Goal: Information Seeking & Learning: Understand process/instructions

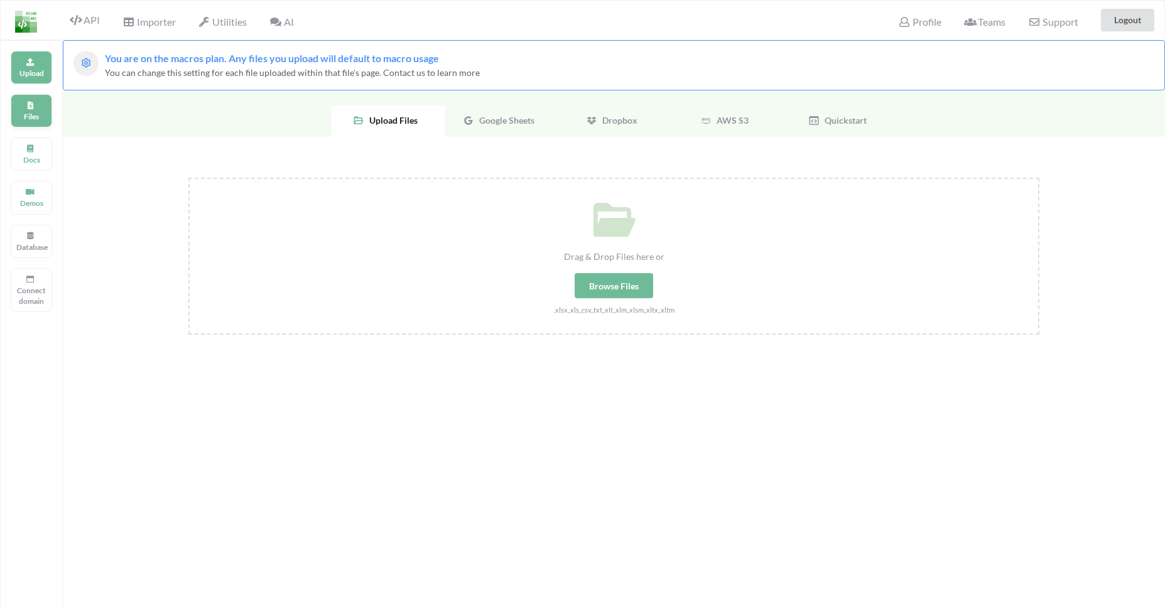
click at [42, 110] on div "Files" at bounding box center [31, 110] width 41 height 33
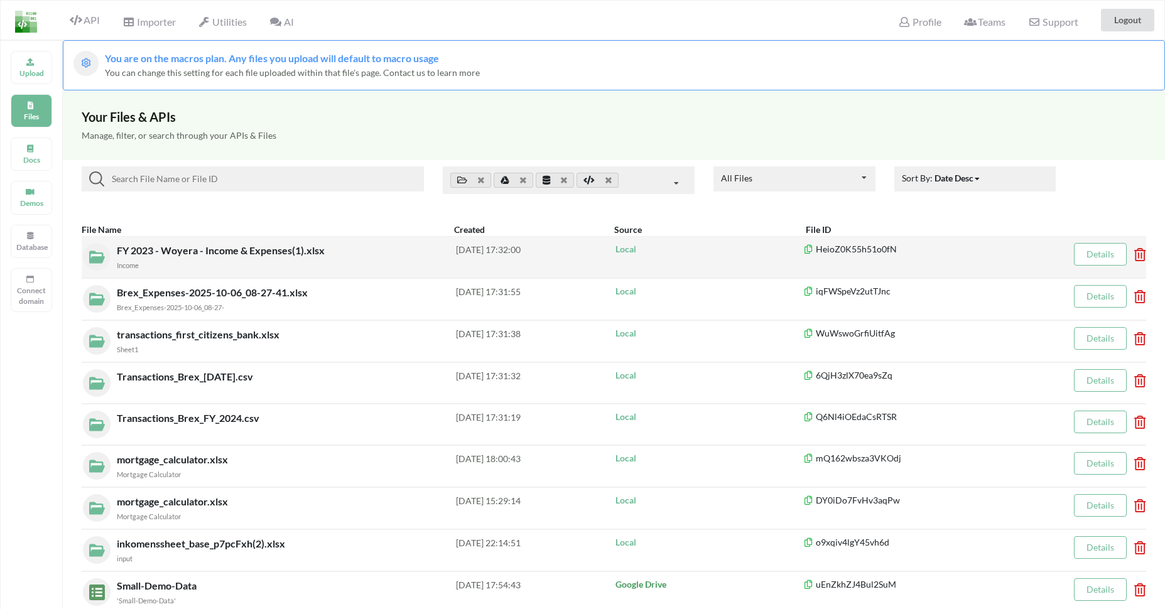
click at [378, 249] on div "FY 2023 - Woyera - Income & Expenses(1).xlsx Income" at bounding box center [286, 257] width 339 height 28
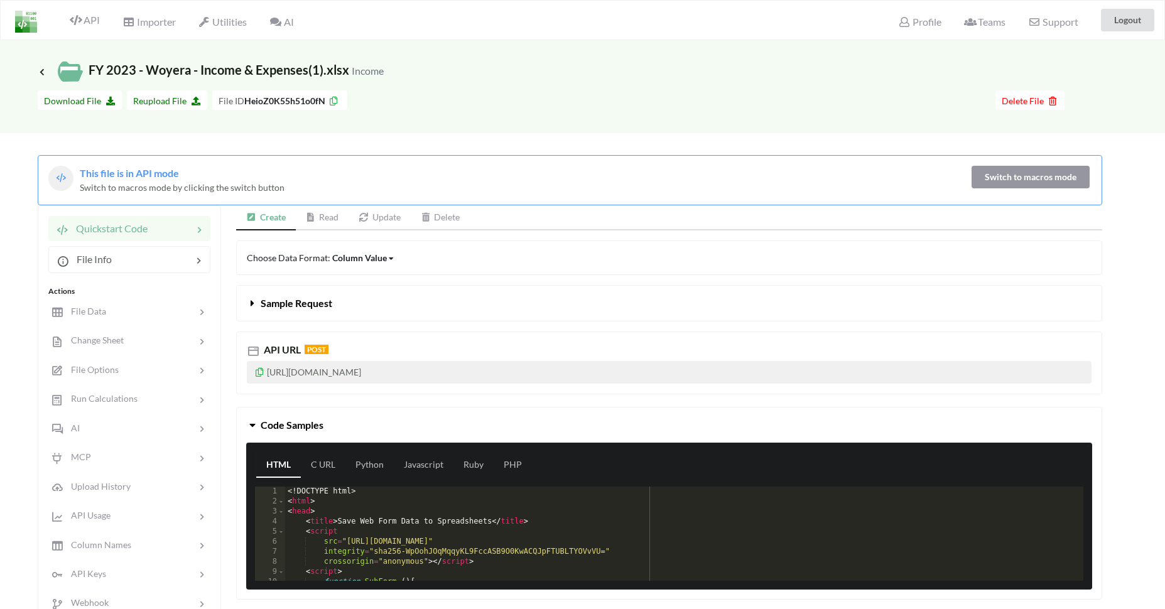
click at [337, 218] on link "Read" at bounding box center [322, 217] width 53 height 25
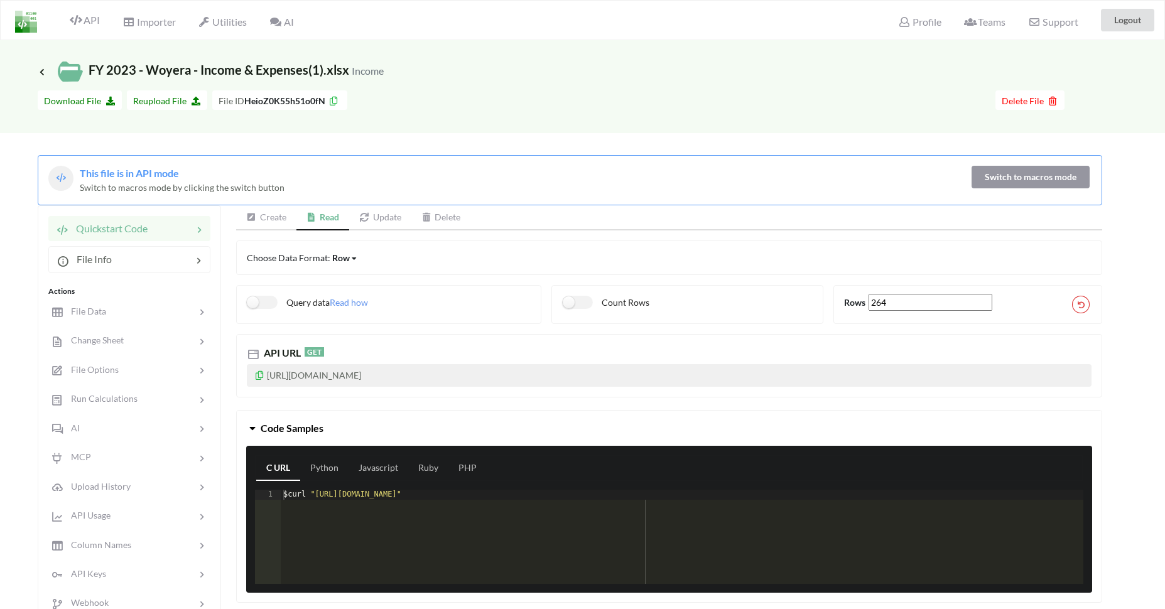
scroll to position [251, 0]
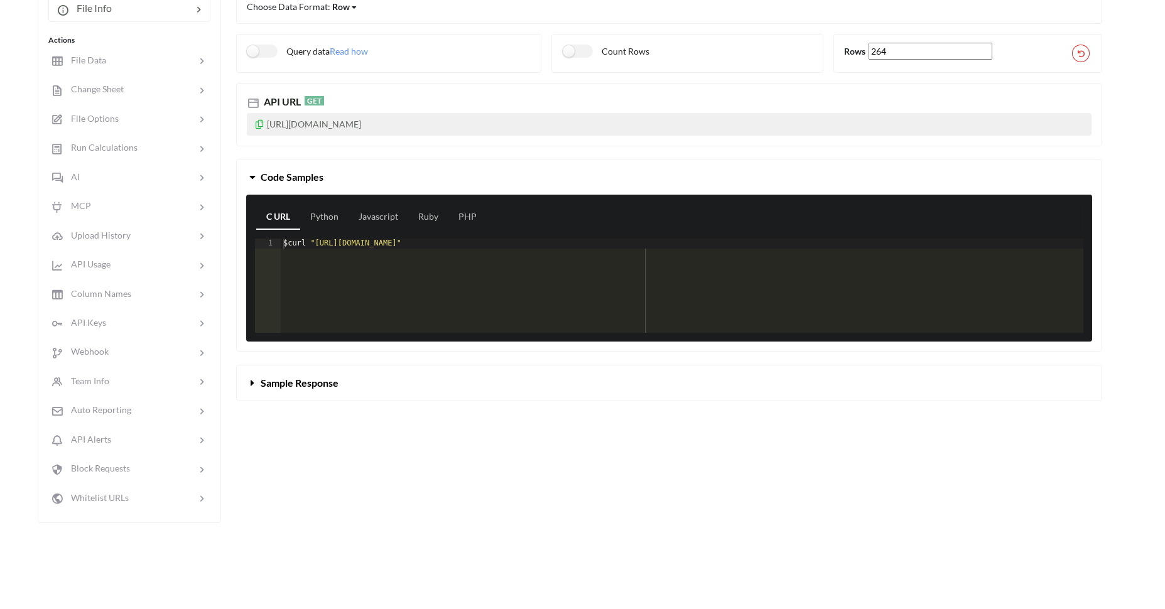
click at [343, 382] on button "Sample Response" at bounding box center [669, 382] width 864 height 35
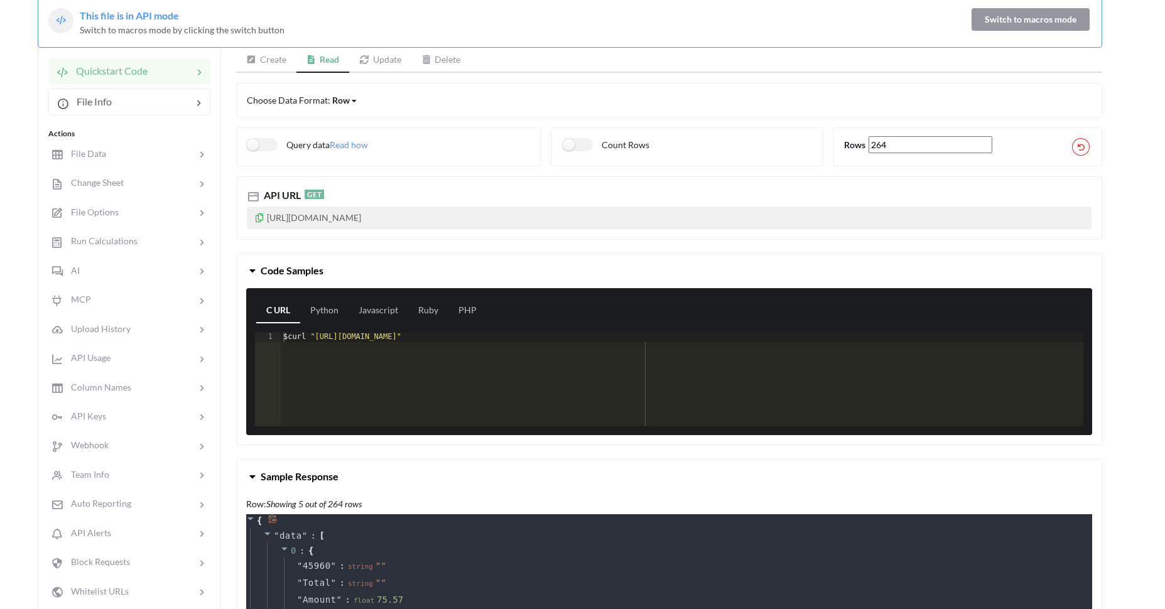
scroll to position [90, 0]
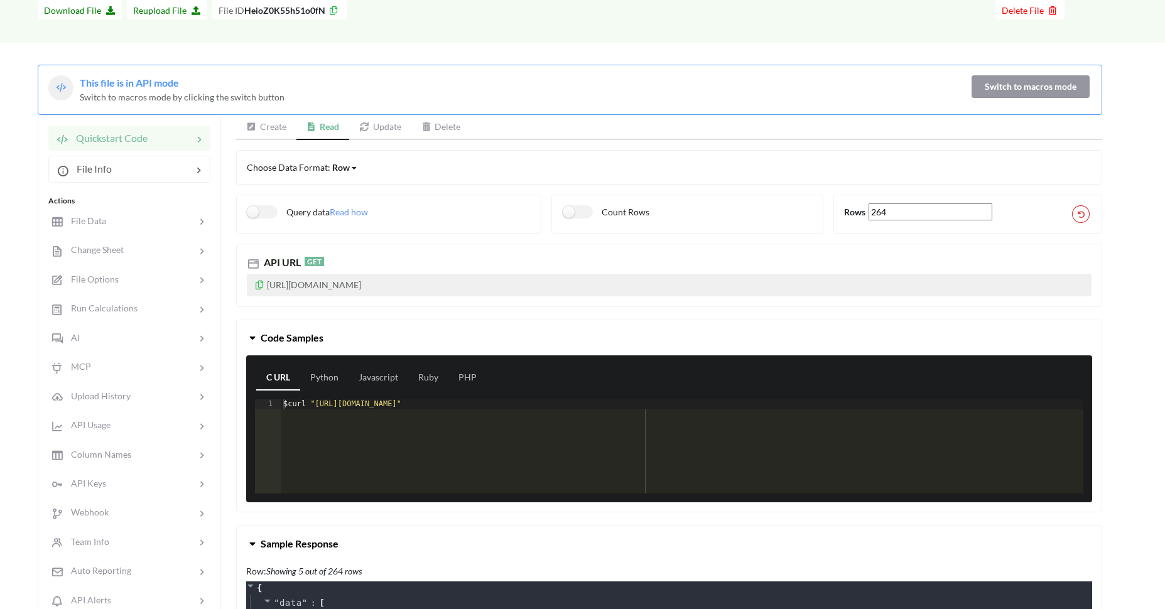
click at [354, 169] on div "Row Row Column Matrix" at bounding box center [345, 167] width 26 height 13
click at [347, 227] on div "Matrix" at bounding box center [358, 233] width 51 height 23
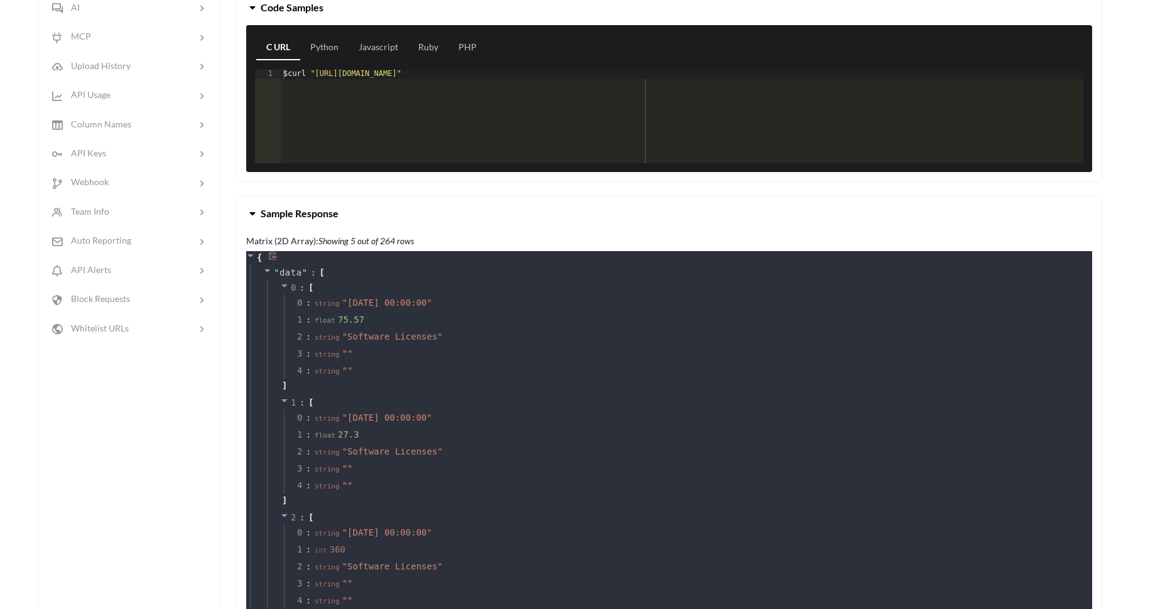
scroll to position [0, 0]
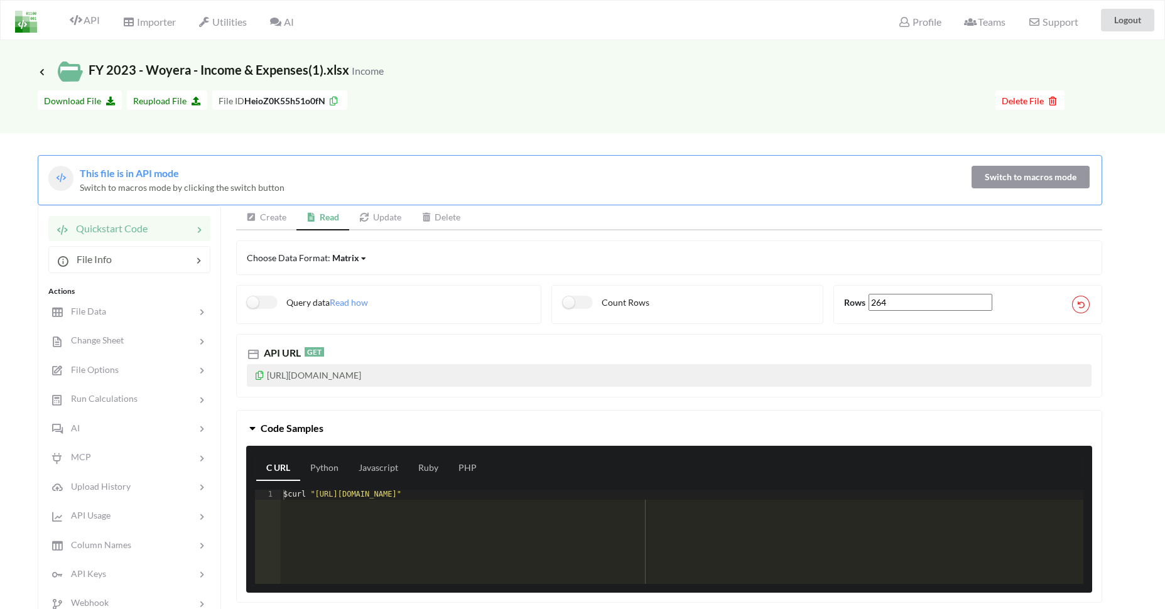
click at [348, 256] on div "Matrix" at bounding box center [345, 257] width 27 height 13
click at [356, 292] on div "Column" at bounding box center [358, 300] width 51 height 23
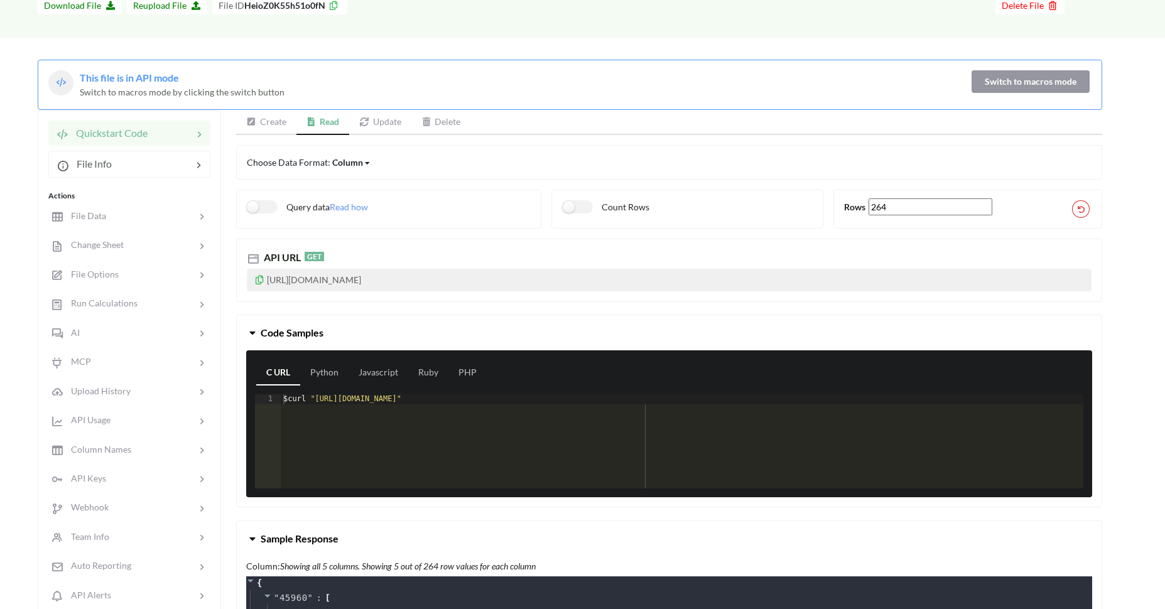
scroll to position [110, 0]
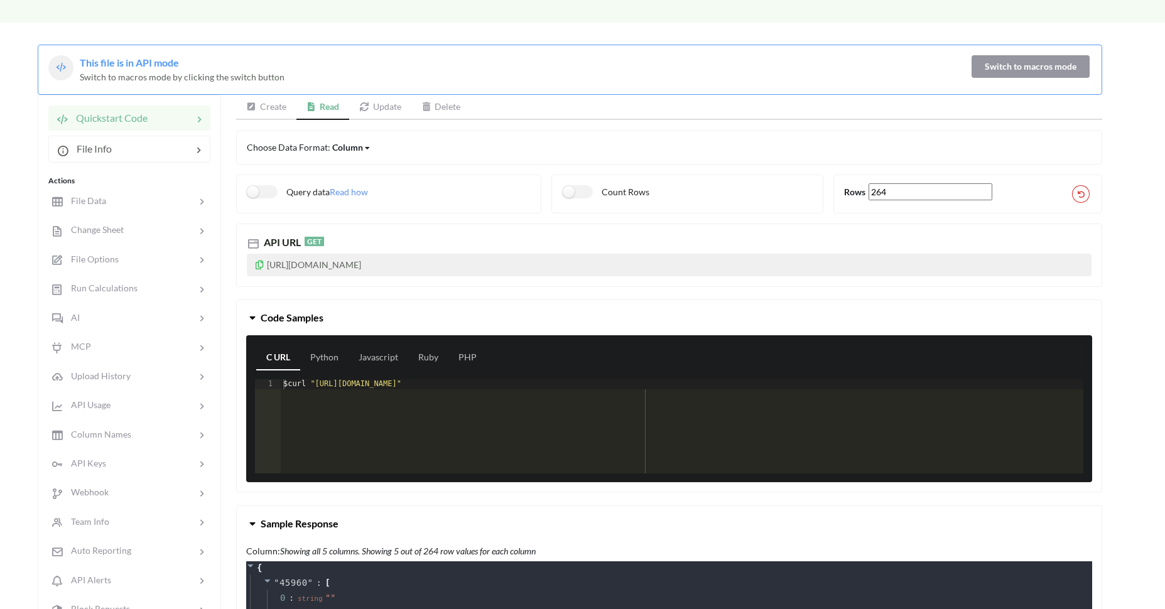
click at [357, 149] on div "Column" at bounding box center [347, 147] width 31 height 13
click at [355, 206] on div "Matrix" at bounding box center [358, 213] width 51 height 23
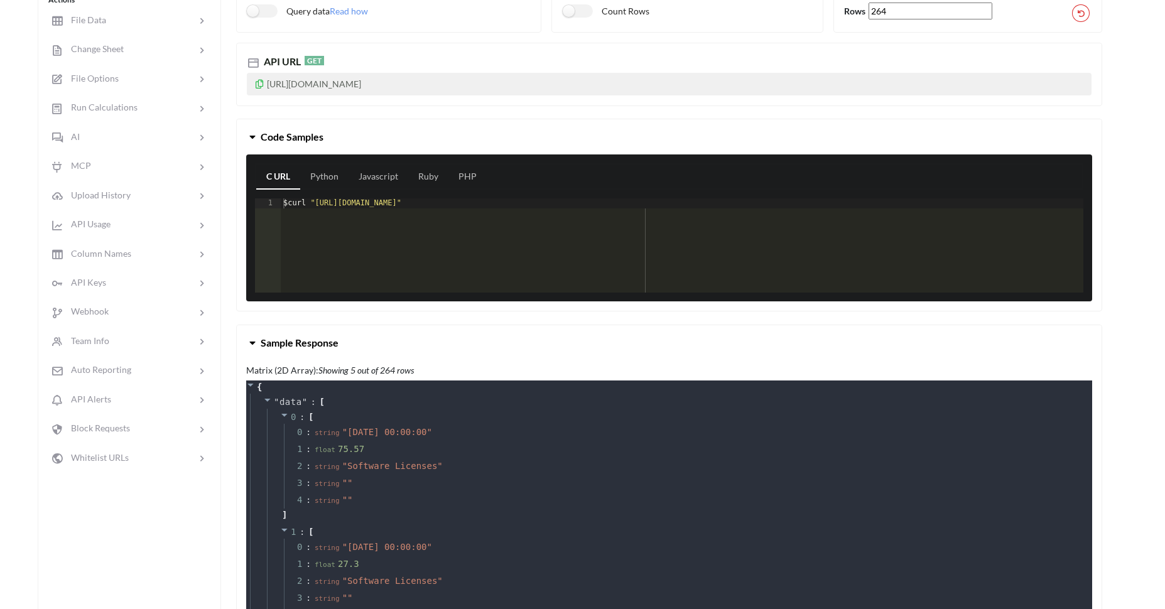
scroll to position [100, 0]
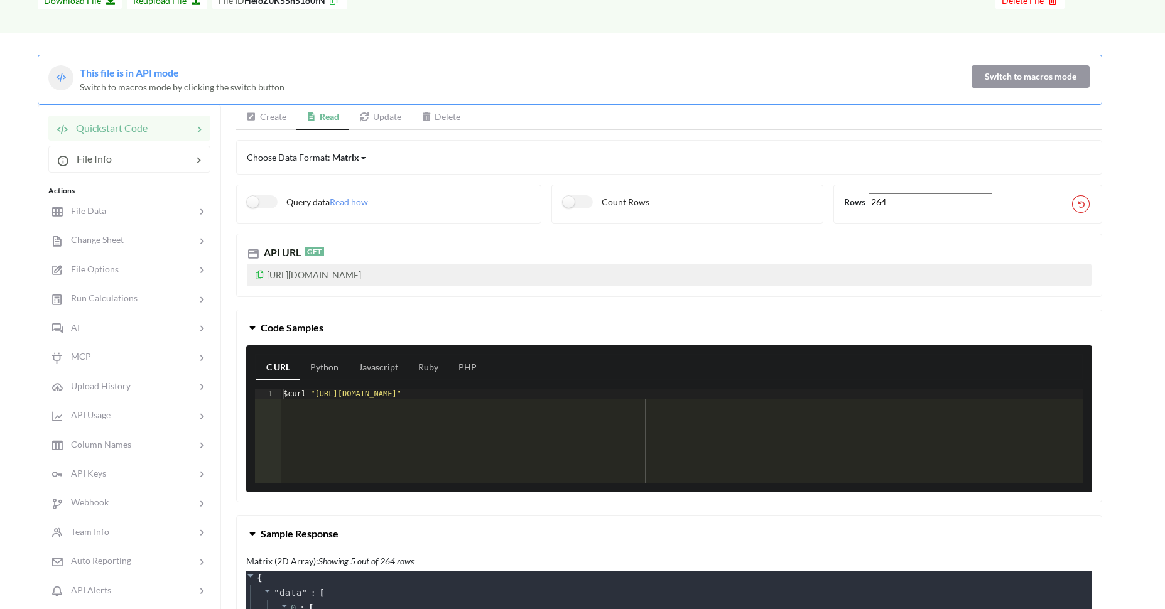
click at [454, 116] on link "Delete" at bounding box center [441, 117] width 60 height 25
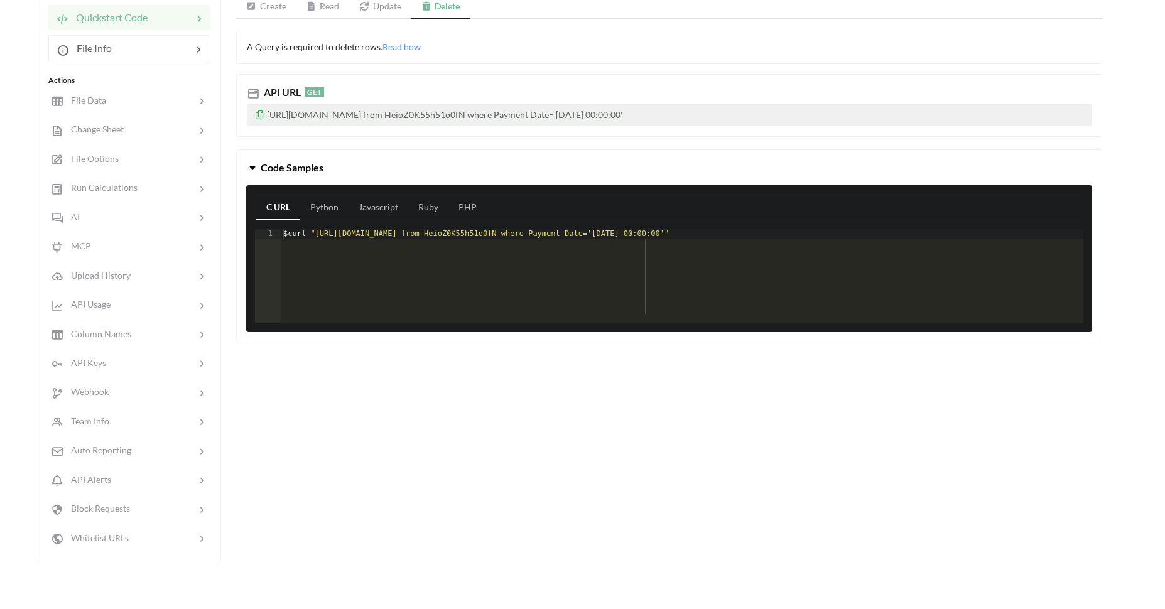
scroll to position [191, 0]
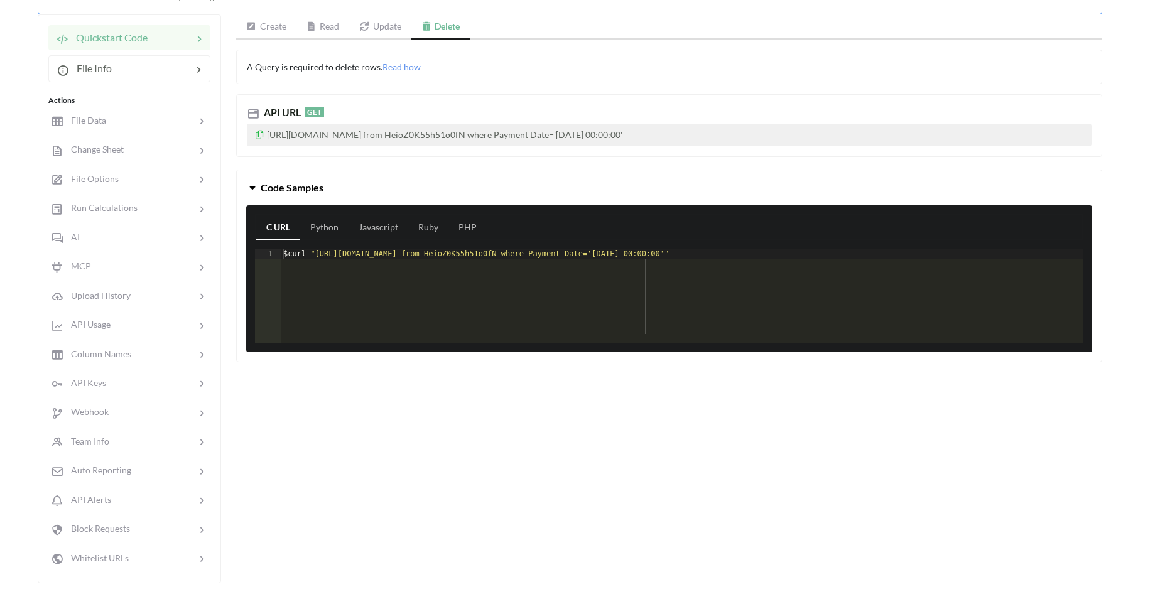
click at [388, 400] on div "Create Read Update Delete A Query is required to delete rows. Read how API URL …" at bounding box center [669, 298] width 866 height 569
click at [423, 239] on link "Ruby" at bounding box center [428, 227] width 40 height 25
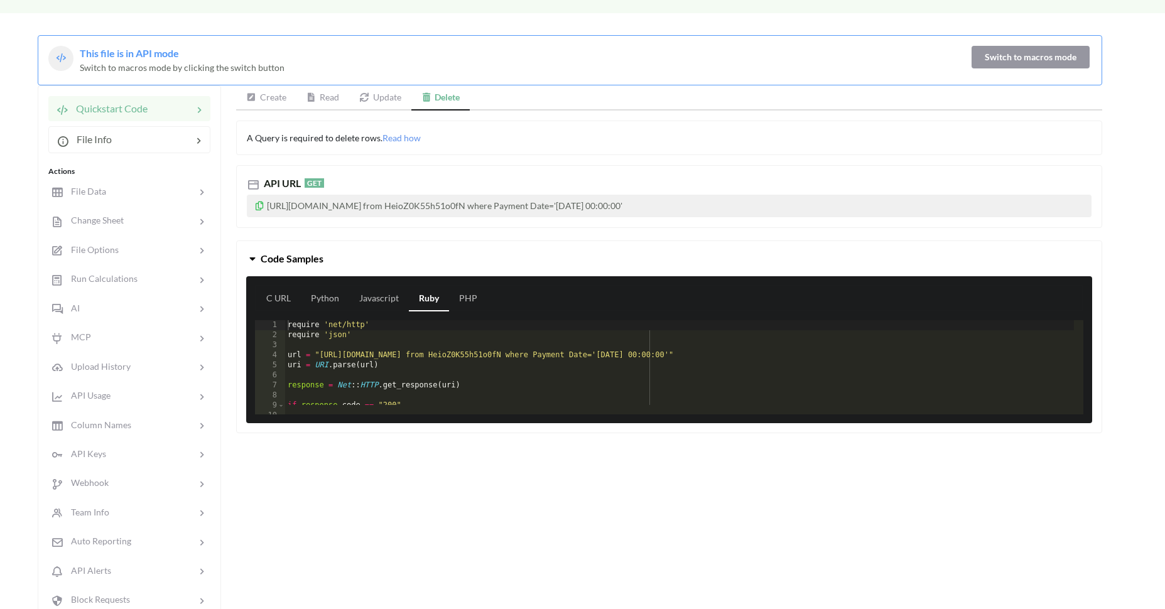
scroll to position [100, 0]
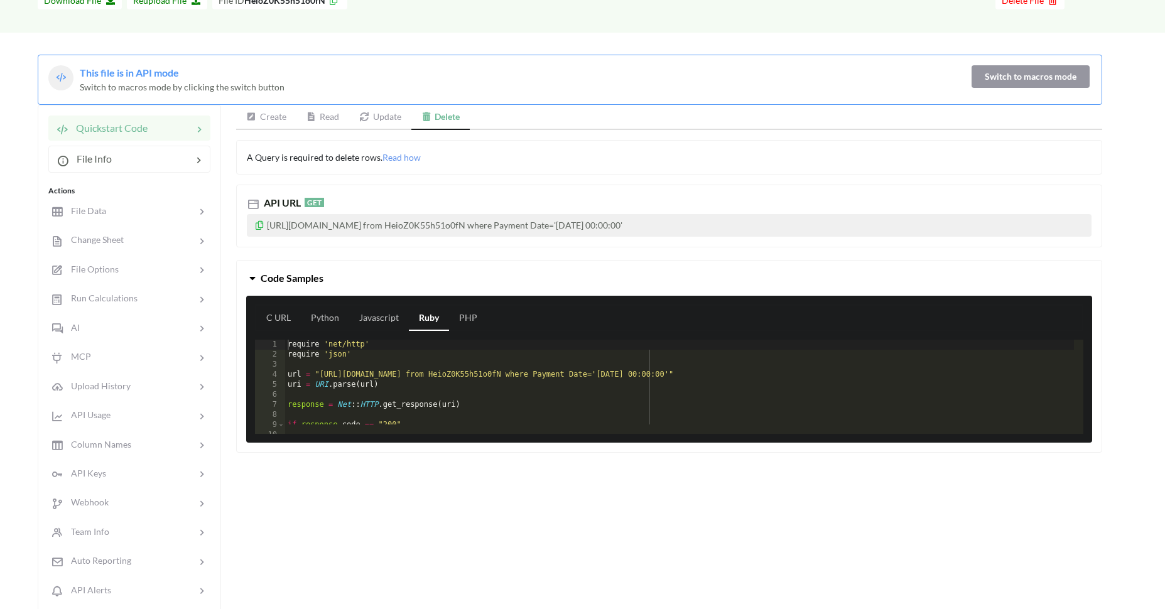
click at [316, 117] on icon at bounding box center [311, 116] width 11 height 9
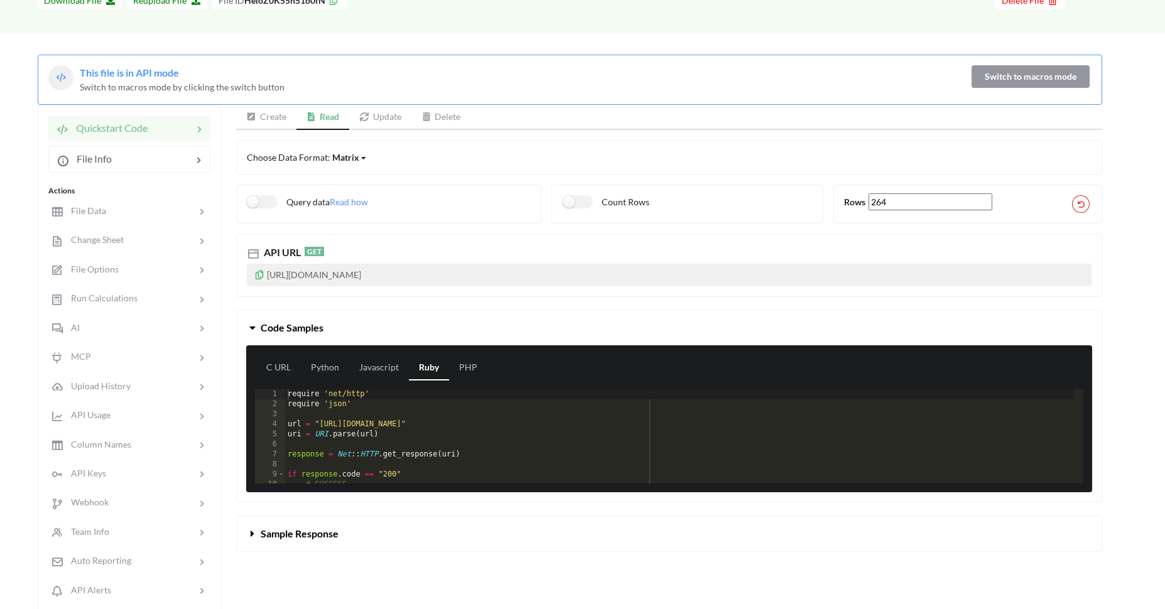
click at [315, 519] on button "Sample Response" at bounding box center [669, 533] width 864 height 35
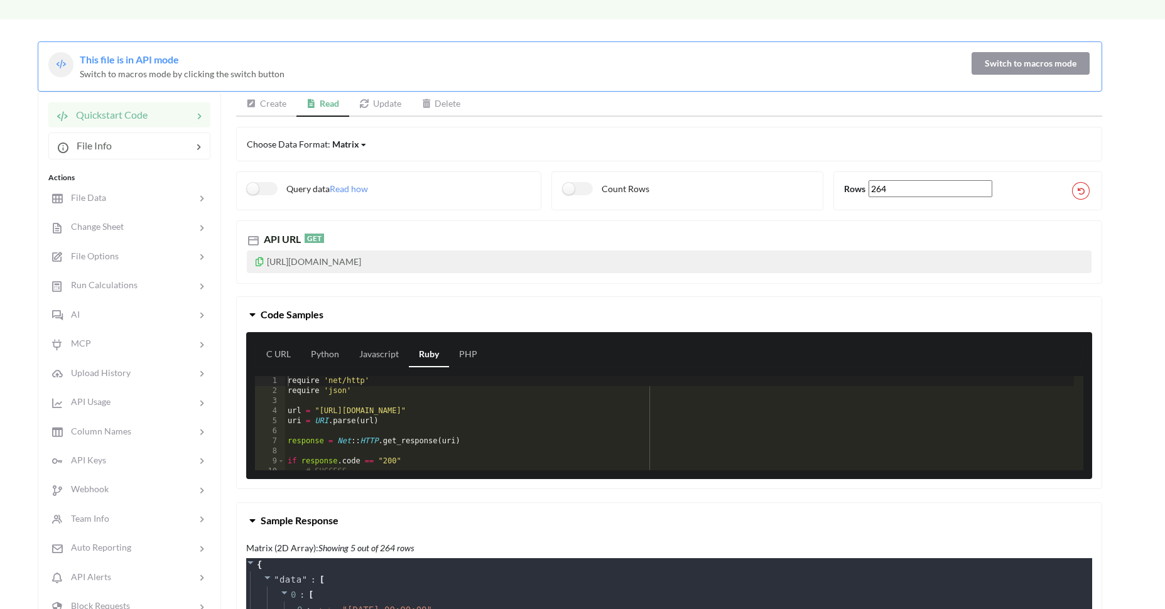
scroll to position [131, 0]
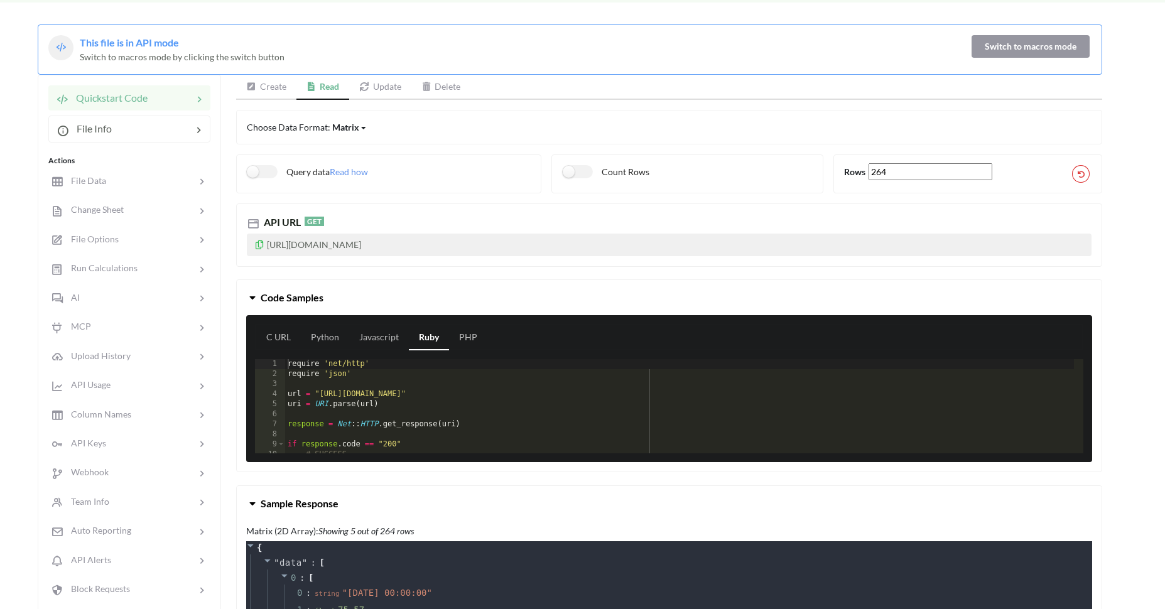
click at [343, 122] on div "Matrix" at bounding box center [345, 127] width 27 height 13
click at [362, 170] on span "Column" at bounding box center [358, 169] width 31 height 11
click at [356, 126] on div "Column" at bounding box center [347, 127] width 31 height 13
click at [363, 143] on div "Row" at bounding box center [358, 147] width 51 height 23
click at [288, 93] on link "Create" at bounding box center [266, 87] width 60 height 25
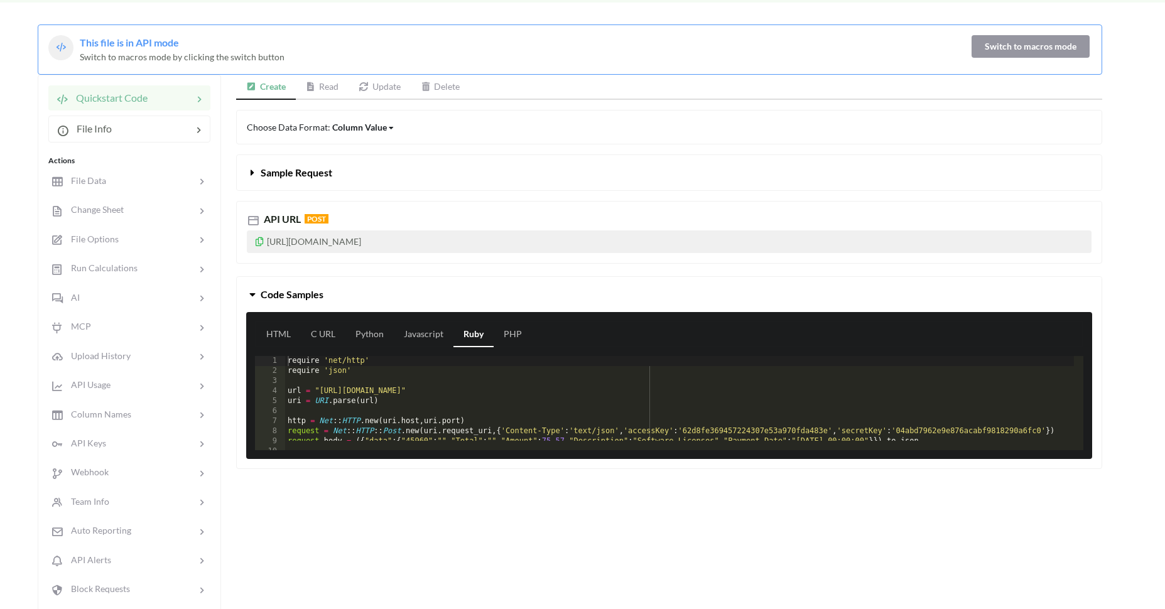
click at [333, 122] on div "Column Value" at bounding box center [359, 127] width 55 height 13
click at [308, 180] on button "Sample Request" at bounding box center [669, 172] width 864 height 35
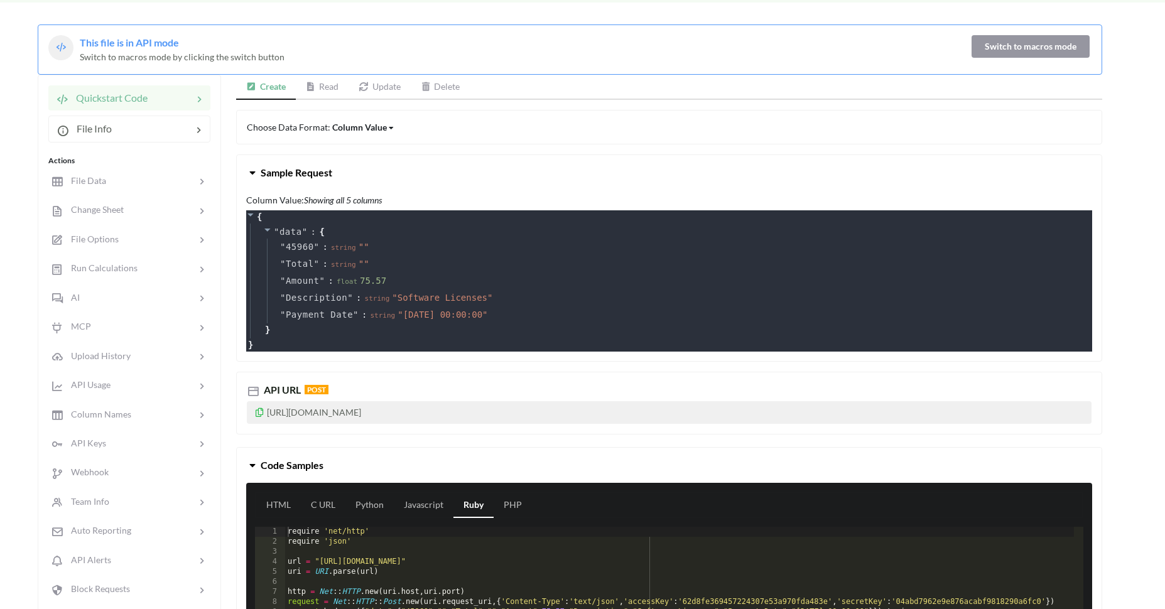
click at [365, 115] on div "Choose Data Format: Column Value Column Value Row Column" at bounding box center [669, 127] width 866 height 35
click at [365, 121] on div "Column Value" at bounding box center [359, 127] width 55 height 13
click at [362, 177] on div "Row" at bounding box center [370, 170] width 75 height 23
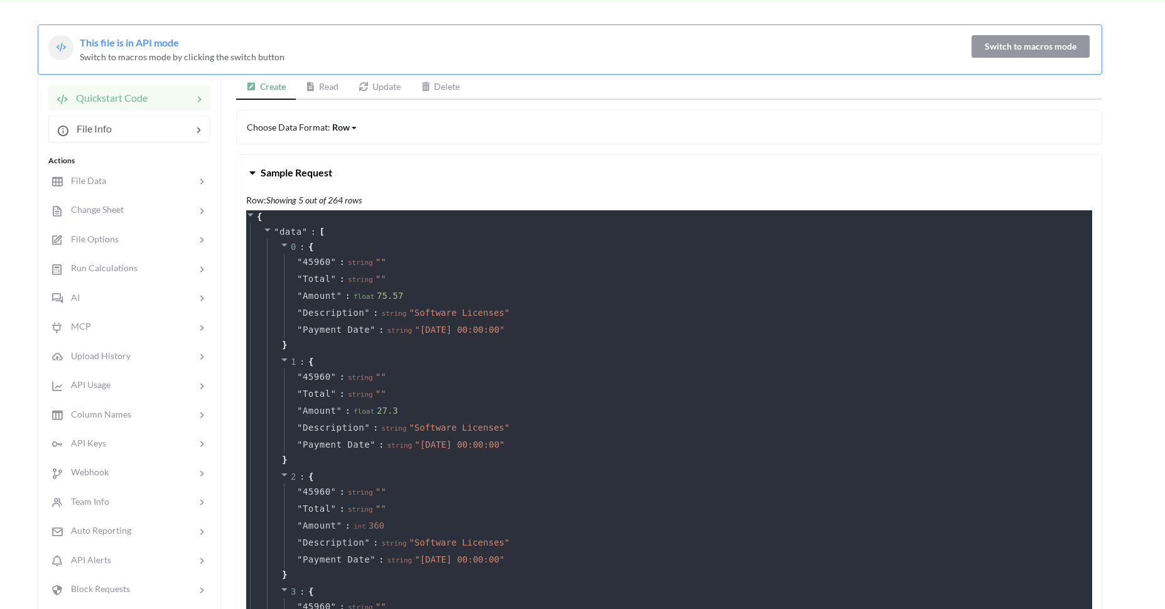
click at [352, 124] on icon at bounding box center [354, 128] width 5 height 8
click at [356, 145] on span "Column Value" at bounding box center [370, 147] width 55 height 11
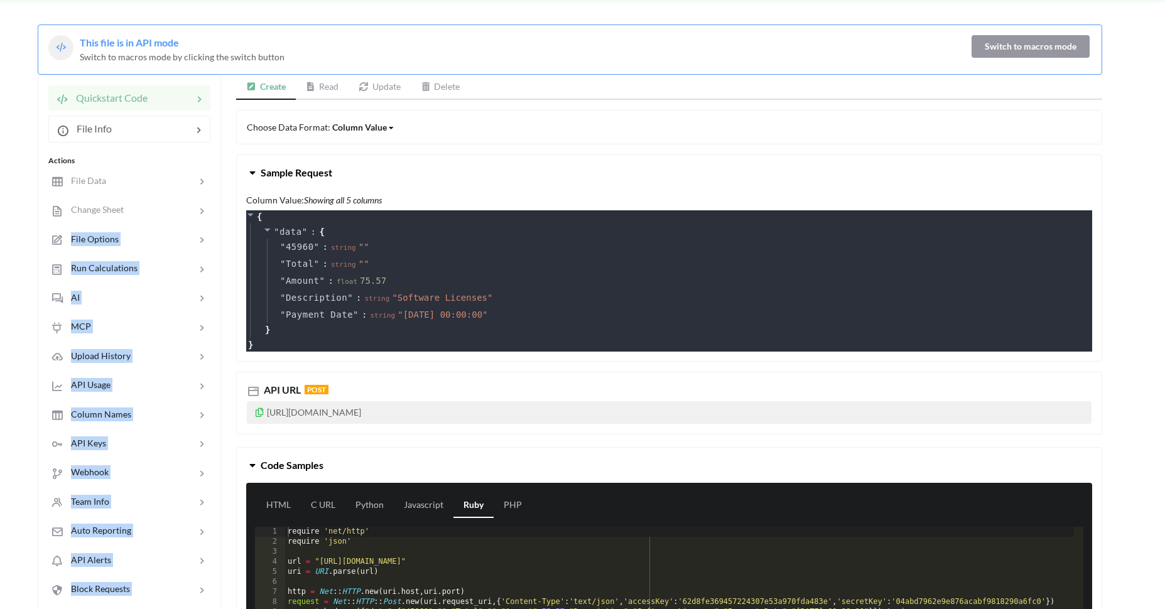
drag, startPoint x: 264, startPoint y: 345, endPoint x: 223, endPoint y: 220, distance: 132.0
click at [223, 220] on div "Quickstart Code File Info Actions File Data Change Sheet File Options Run Calcu…" at bounding box center [570, 364] width 1064 height 578
click at [379, 170] on button "Sample Request" at bounding box center [669, 172] width 864 height 35
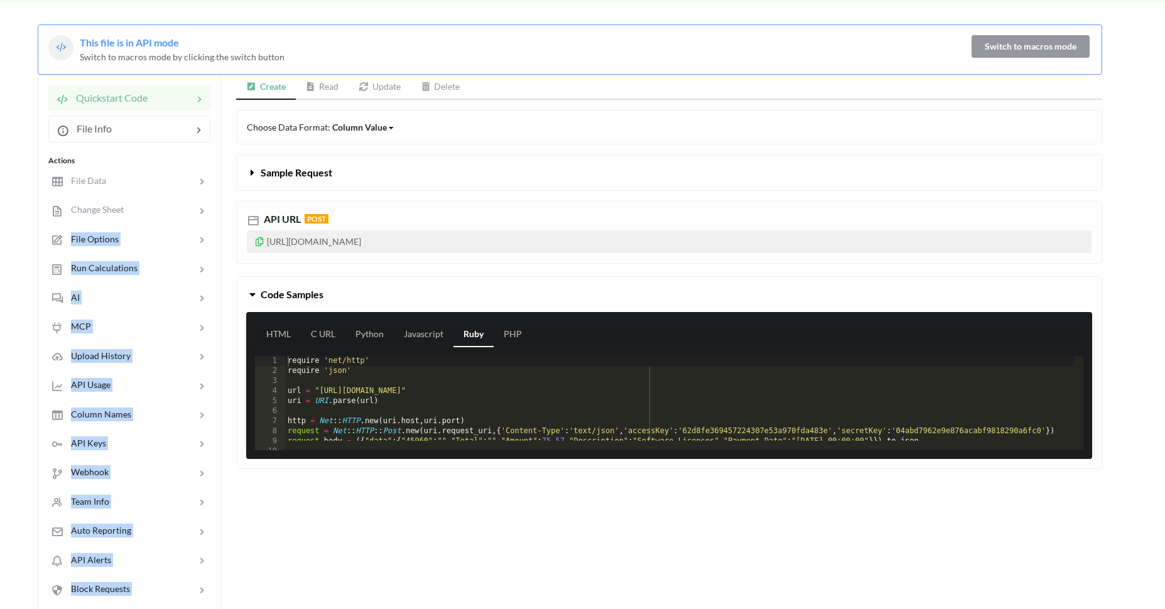
click at [320, 173] on span "Sample Request" at bounding box center [297, 172] width 72 height 12
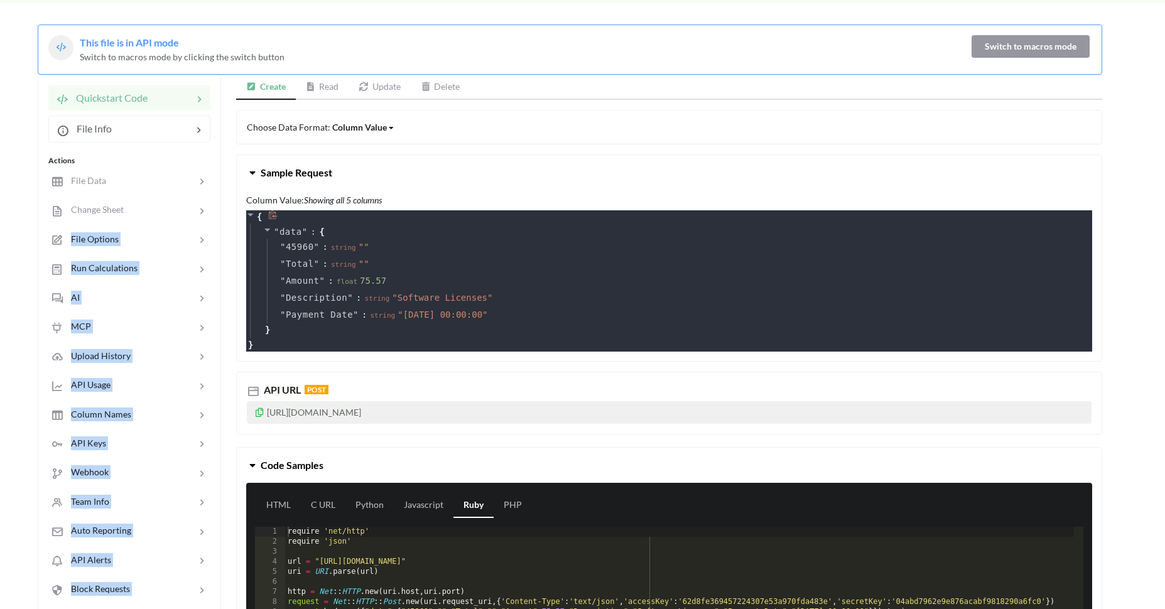
click at [274, 215] on icon at bounding box center [273, 214] width 8 height 9
copy div "File Options Run Calculations AI MCP Upload History API Usage Column Names API …"
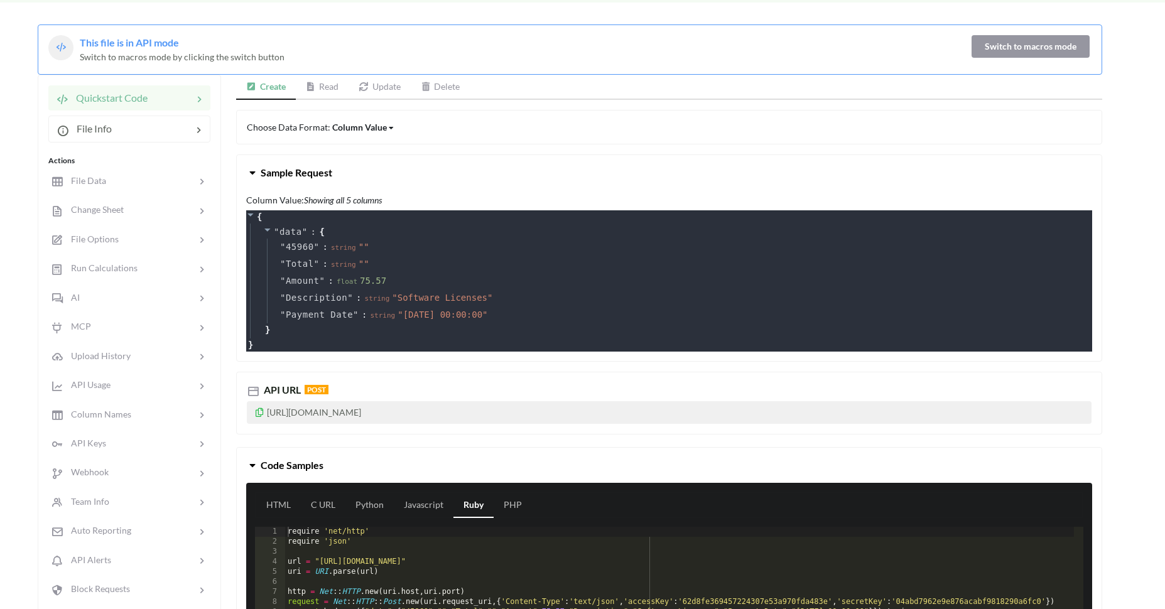
click at [379, 121] on div "Column Value" at bounding box center [359, 127] width 55 height 13
click at [375, 176] on div "Row" at bounding box center [370, 170] width 75 height 23
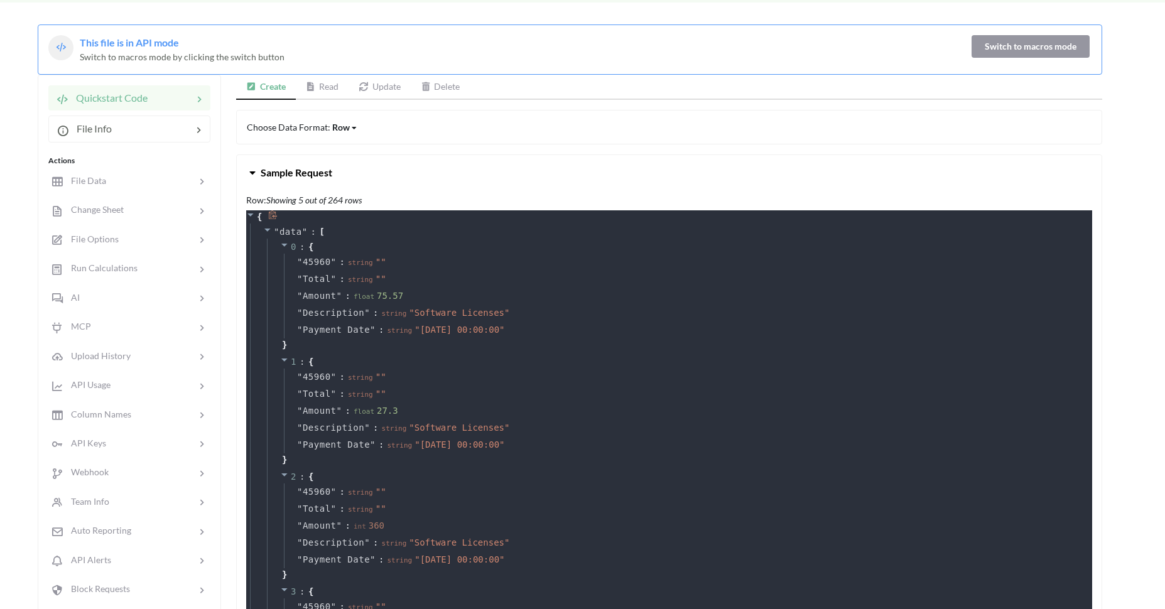
click at [272, 216] on icon at bounding box center [273, 214] width 8 height 9
click at [336, 127] on div "Row" at bounding box center [341, 127] width 18 height 13
click at [354, 192] on span "Column" at bounding box center [358, 192] width 31 height 11
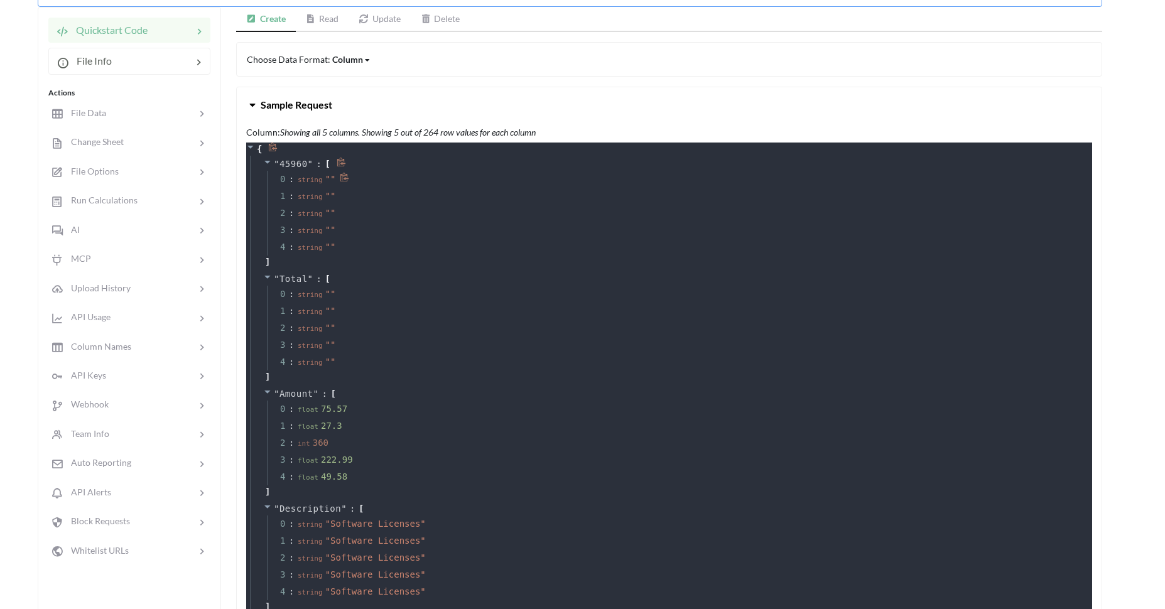
scroll to position [201, 0]
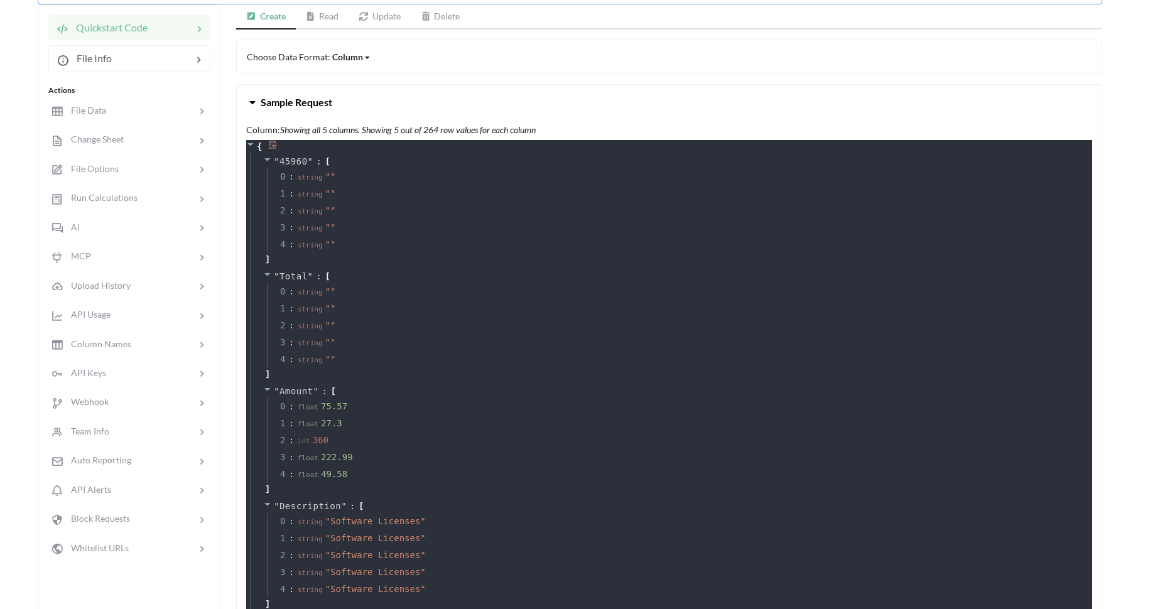
click at [271, 143] on icon at bounding box center [272, 144] width 9 height 9
click at [348, 52] on div "Column" at bounding box center [347, 56] width 31 height 13
click at [347, 72] on div "Column Value" at bounding box center [370, 77] width 75 height 23
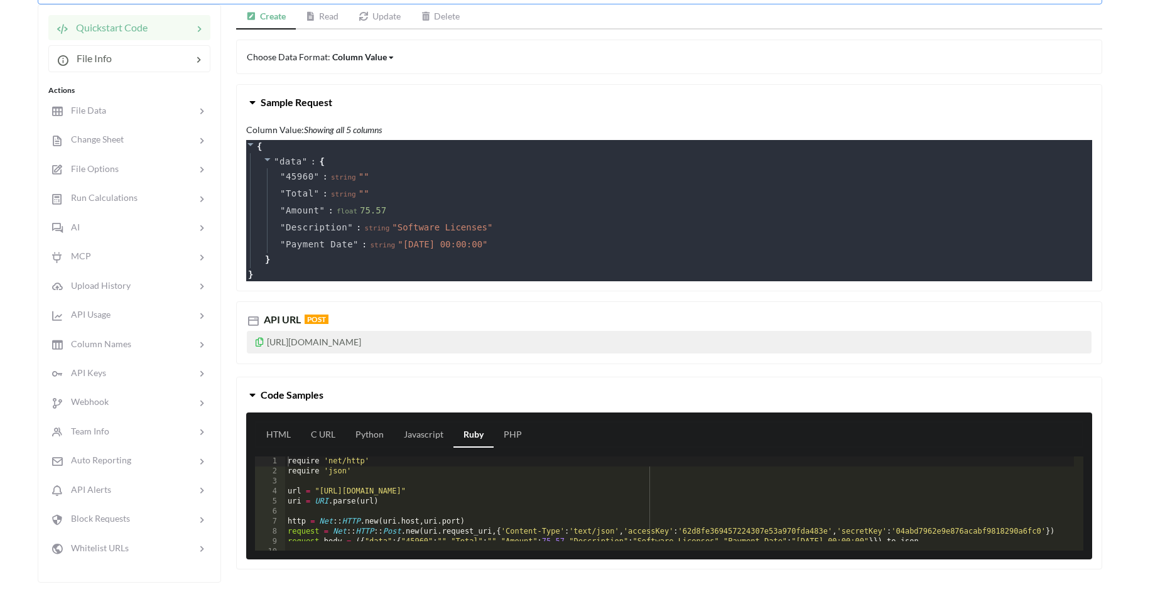
click at [351, 62] on div "Column Value" at bounding box center [359, 56] width 55 height 13
click at [350, 97] on span "Row" at bounding box center [352, 99] width 18 height 11
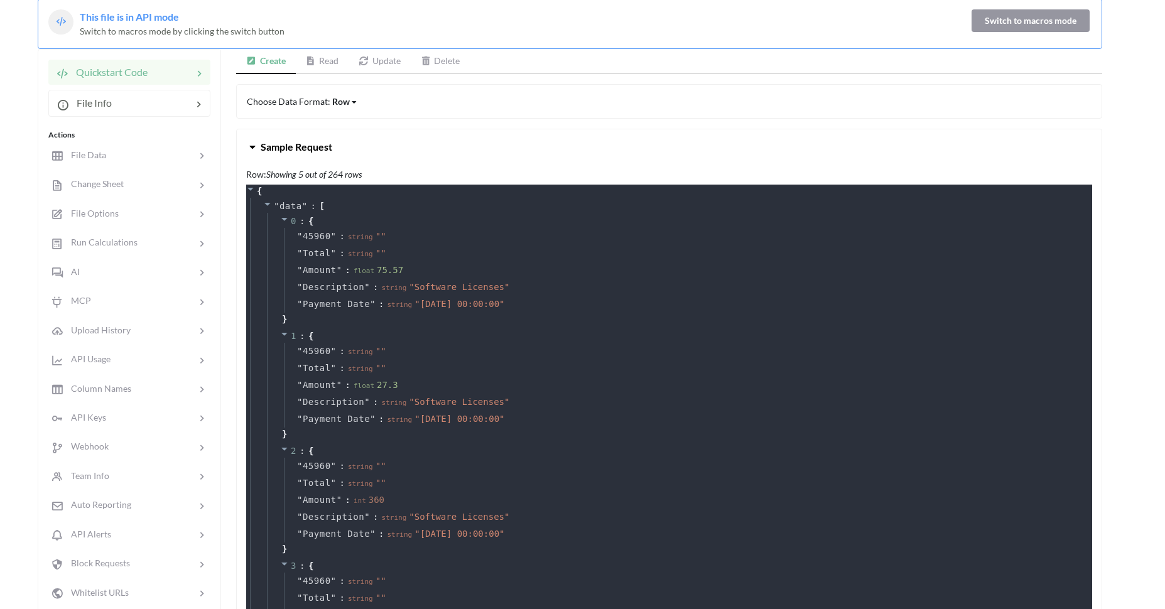
scroll to position [131, 0]
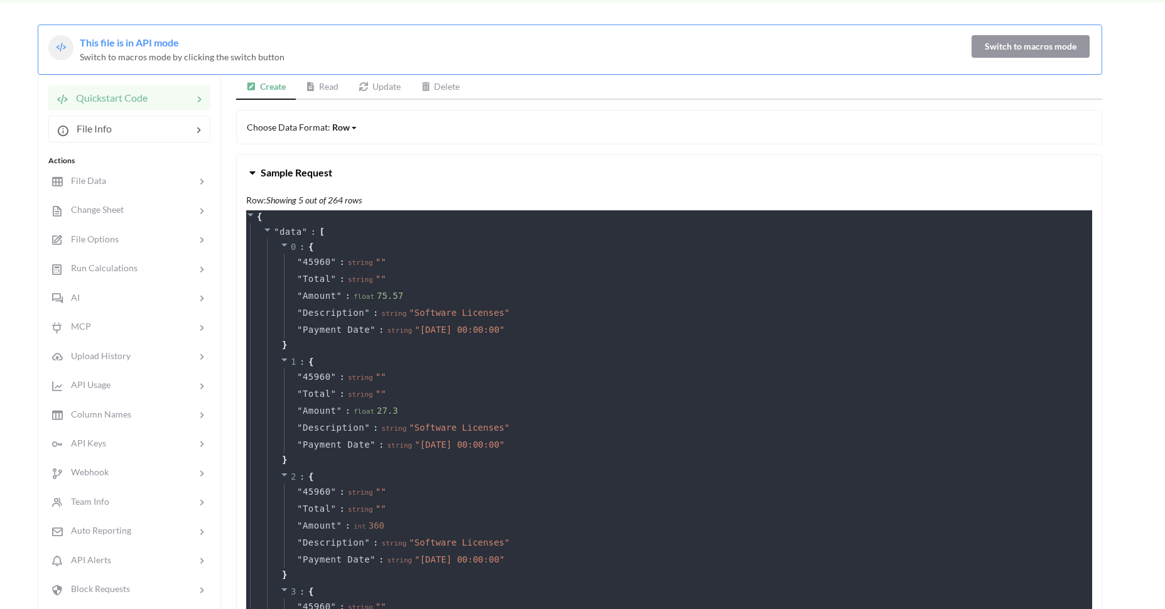
click at [393, 85] on link "Update" at bounding box center [379, 87] width 62 height 25
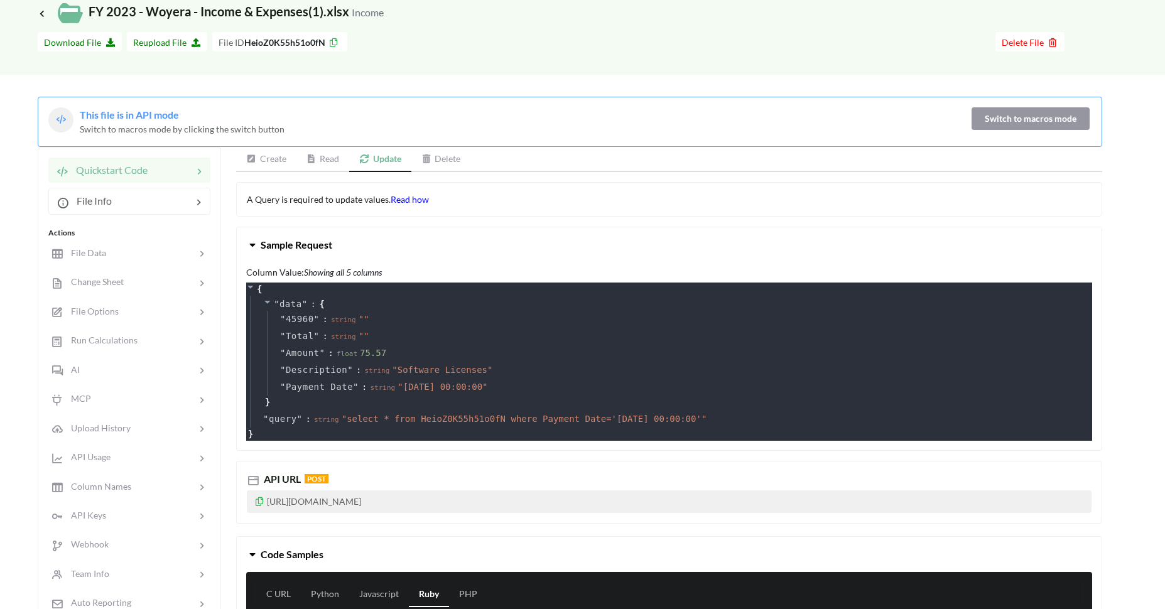
scroll to position [70, 0]
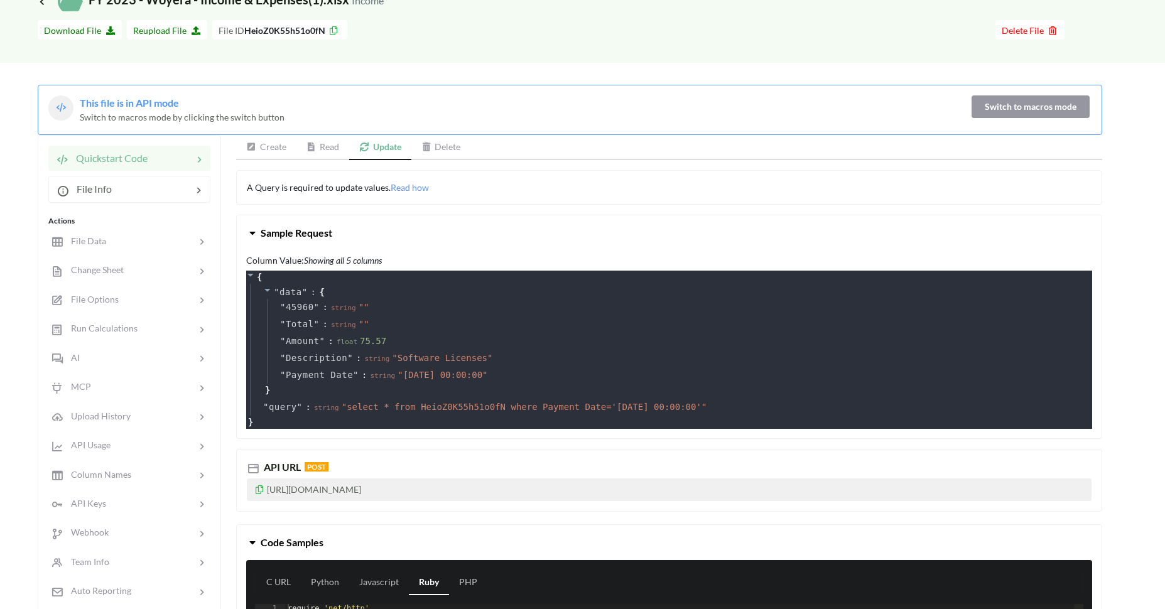
click at [431, 150] on icon at bounding box center [426, 147] width 11 height 9
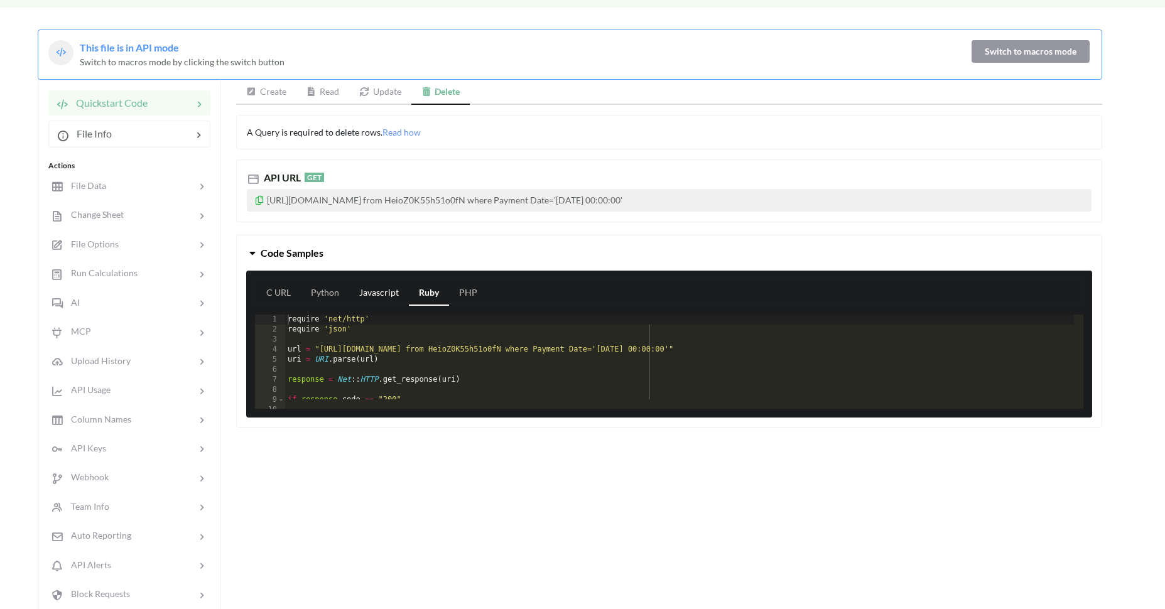
scroll to position [131, 0]
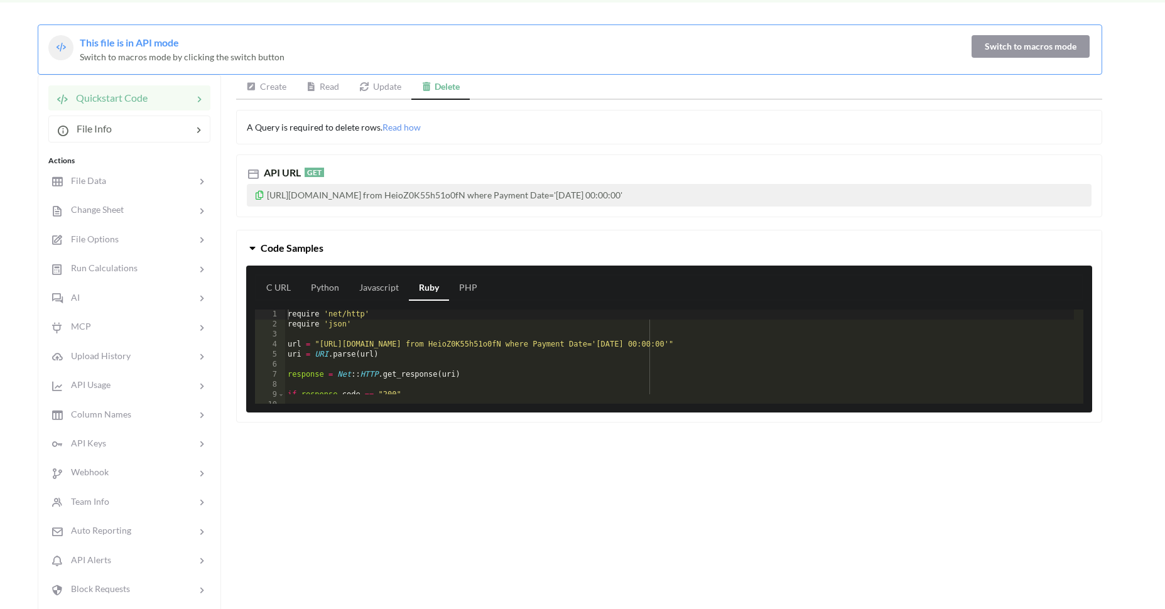
click at [379, 264] on button "Code Samples" at bounding box center [669, 247] width 864 height 35
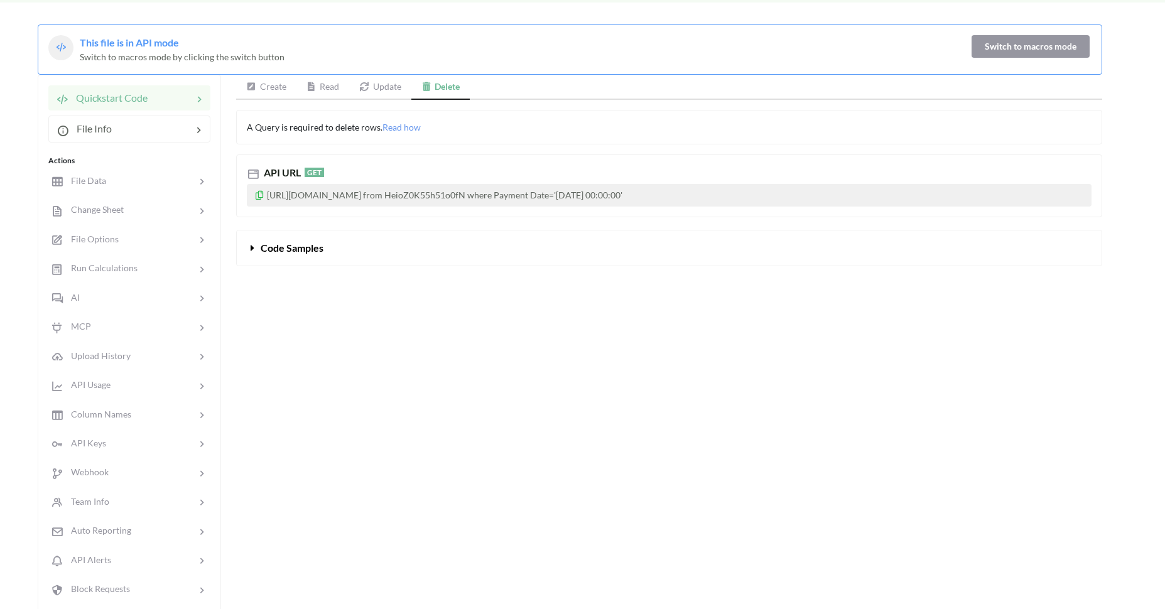
click at [379, 264] on button "Code Samples" at bounding box center [669, 247] width 864 height 35
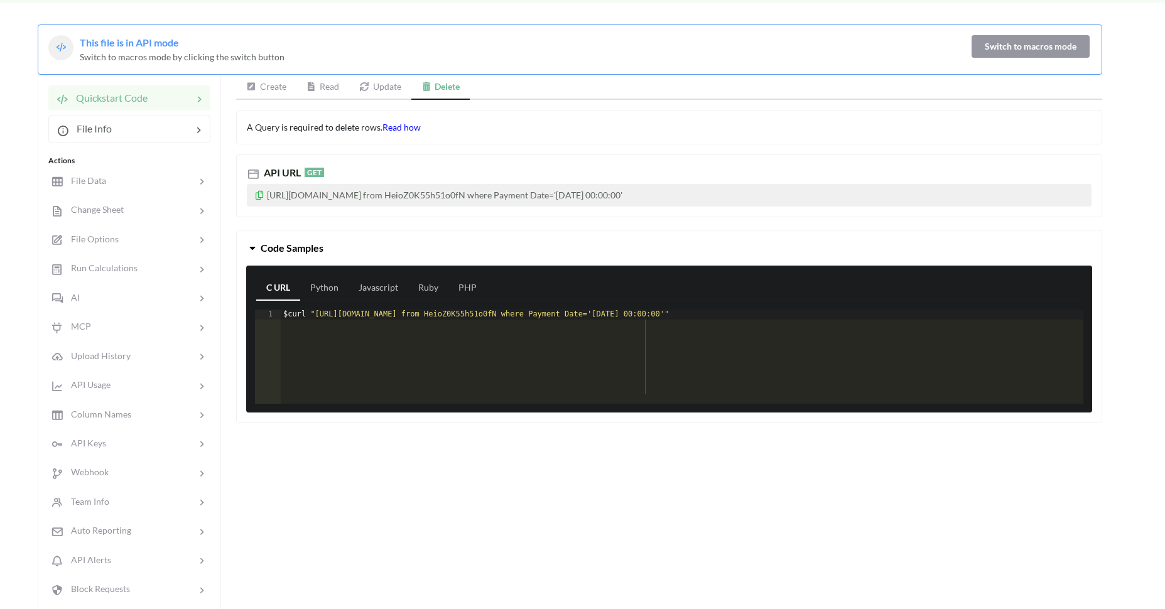
click at [394, 129] on span "Read how" at bounding box center [401, 127] width 38 height 11
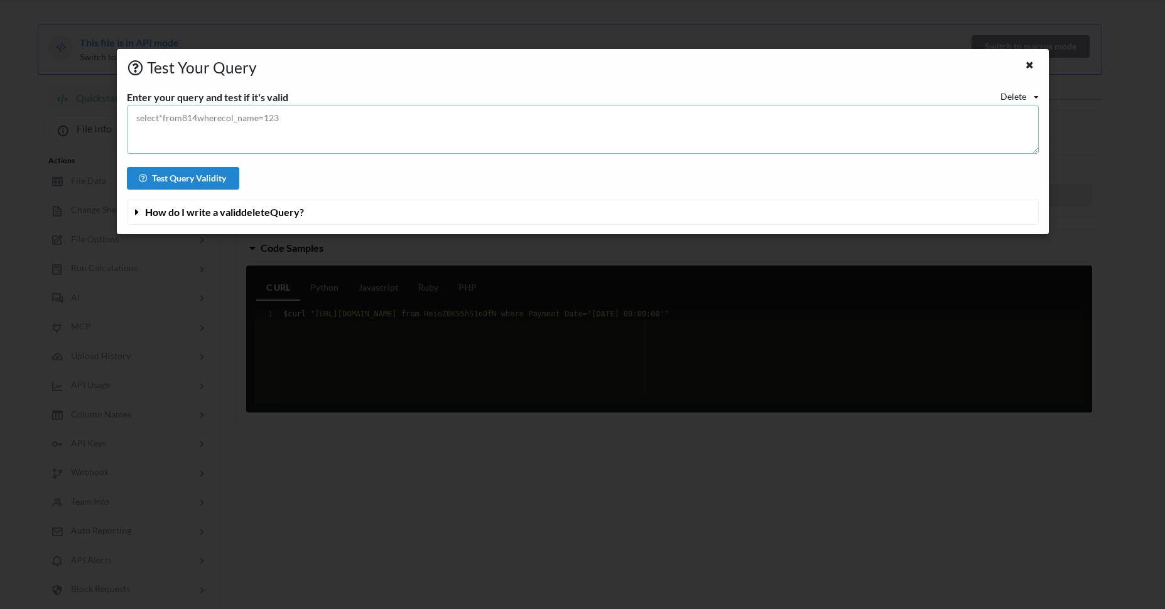
click at [394, 129] on textarea at bounding box center [583, 129] width 912 height 49
click at [358, 215] on button "How do I write a valid delete Query?" at bounding box center [582, 212] width 910 height 24
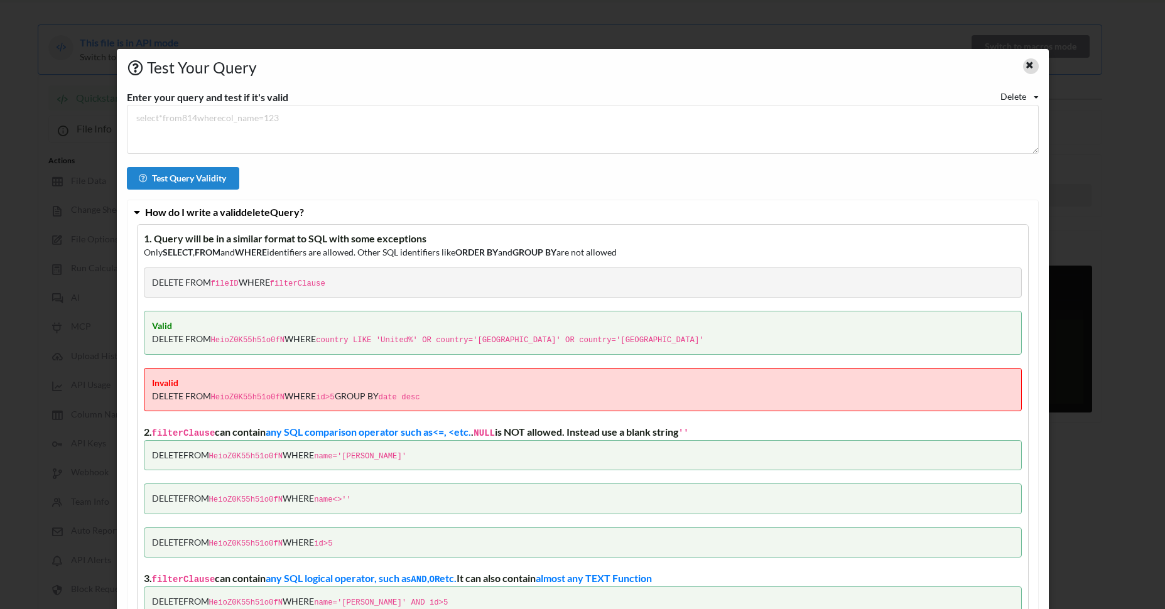
click at [1023, 64] on div at bounding box center [1031, 66] width 16 height 16
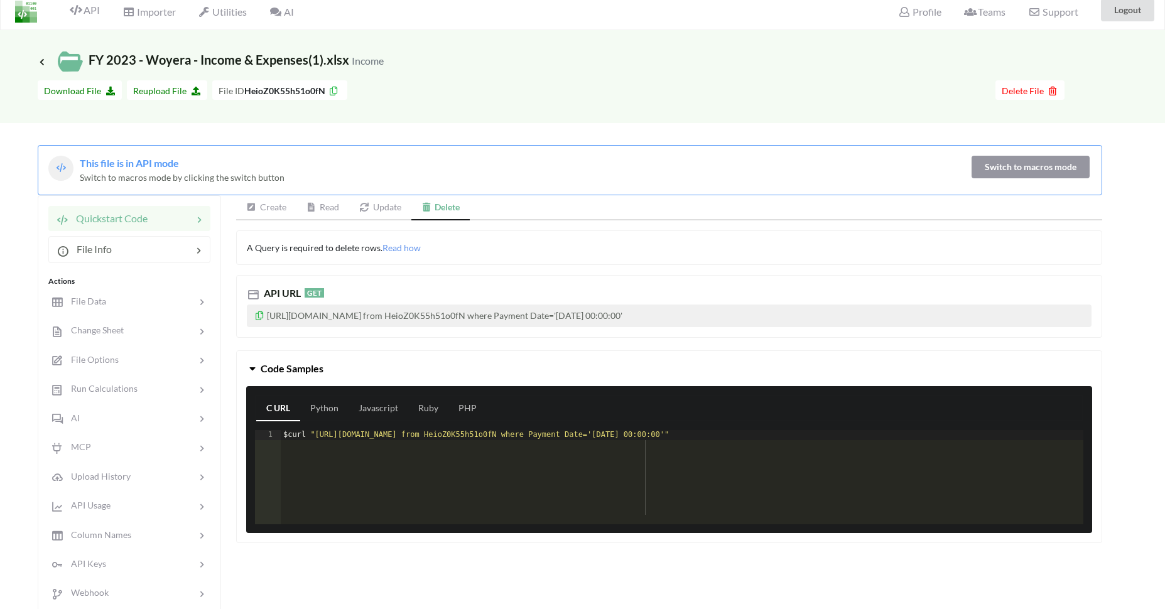
scroll to position [20, 0]
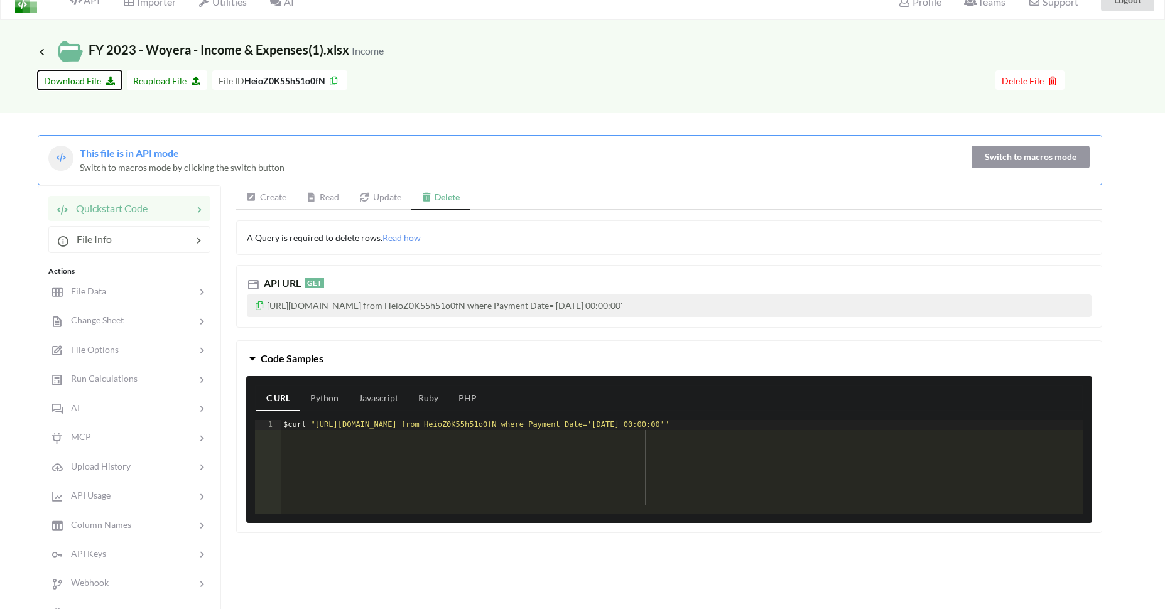
click at [54, 83] on span "Download File" at bounding box center [80, 80] width 72 height 11
click at [318, 411] on link "Python" at bounding box center [324, 398] width 48 height 25
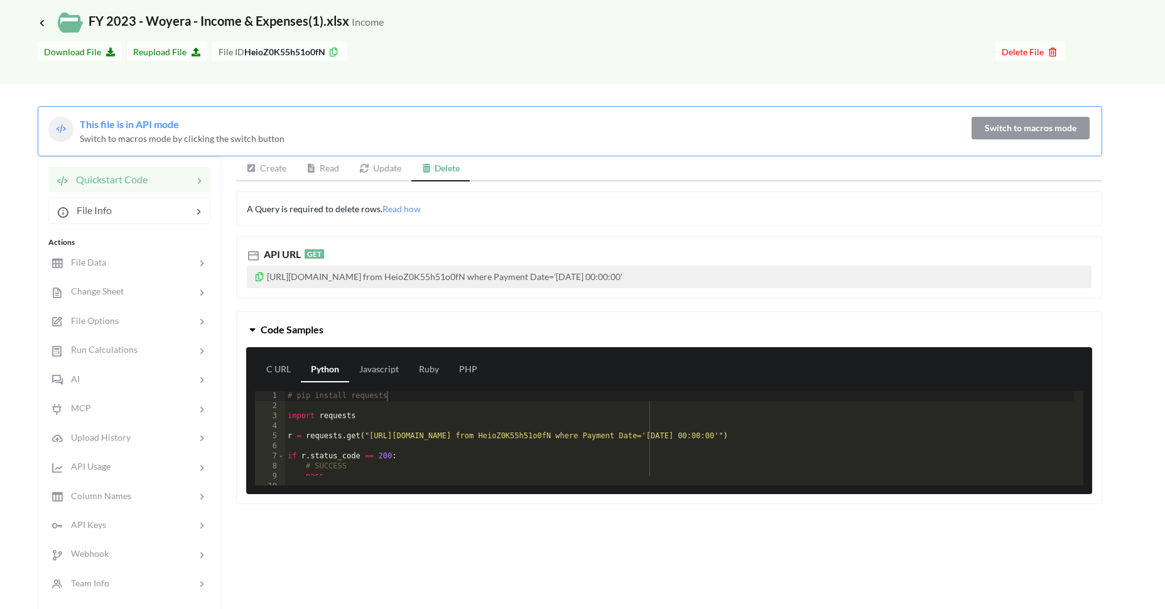
scroll to position [60, 0]
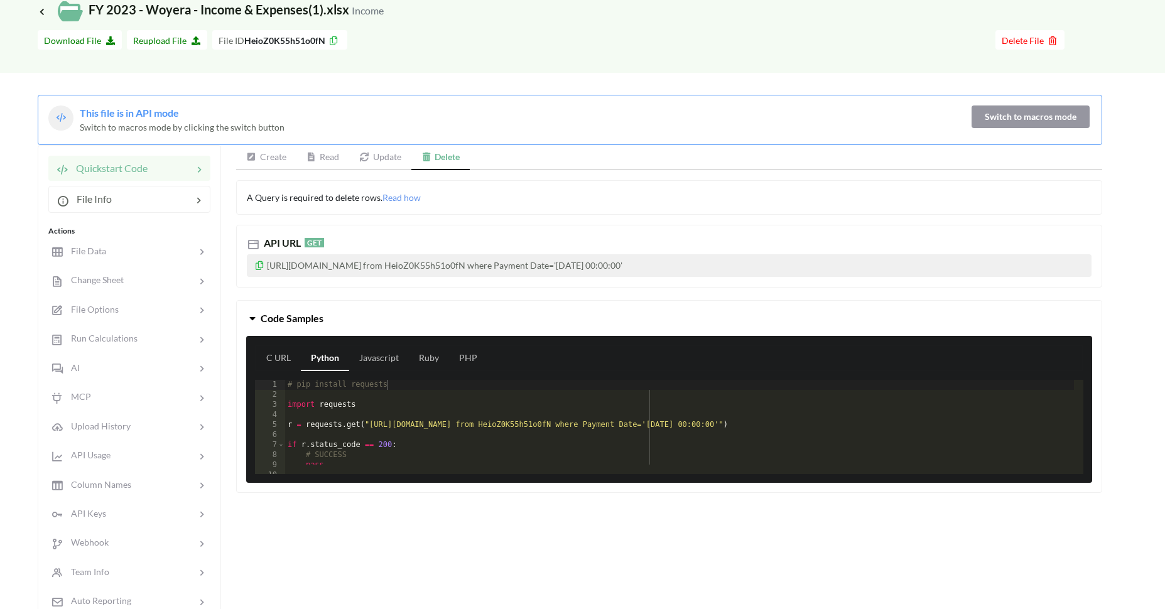
click at [282, 158] on link "Create" at bounding box center [266, 157] width 60 height 25
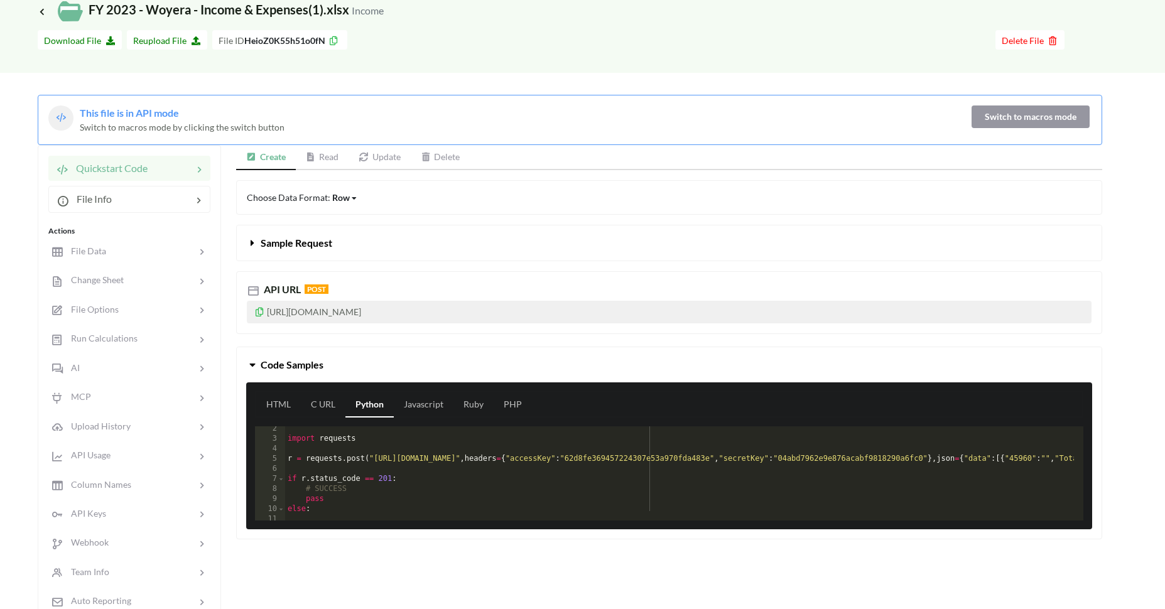
scroll to position [13, 0]
click at [417, 449] on div "import requests r = requests . post ( "[URL][DOMAIN_NAME]" , headers = { "acces…" at bounding box center [990, 476] width 1411 height 105
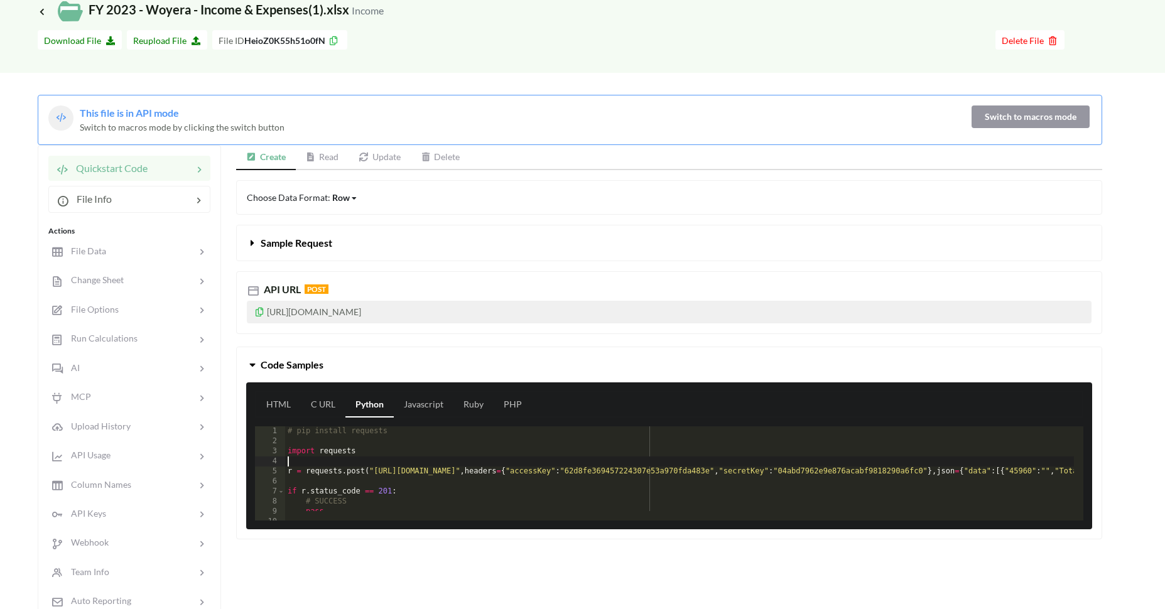
scroll to position [0, 0]
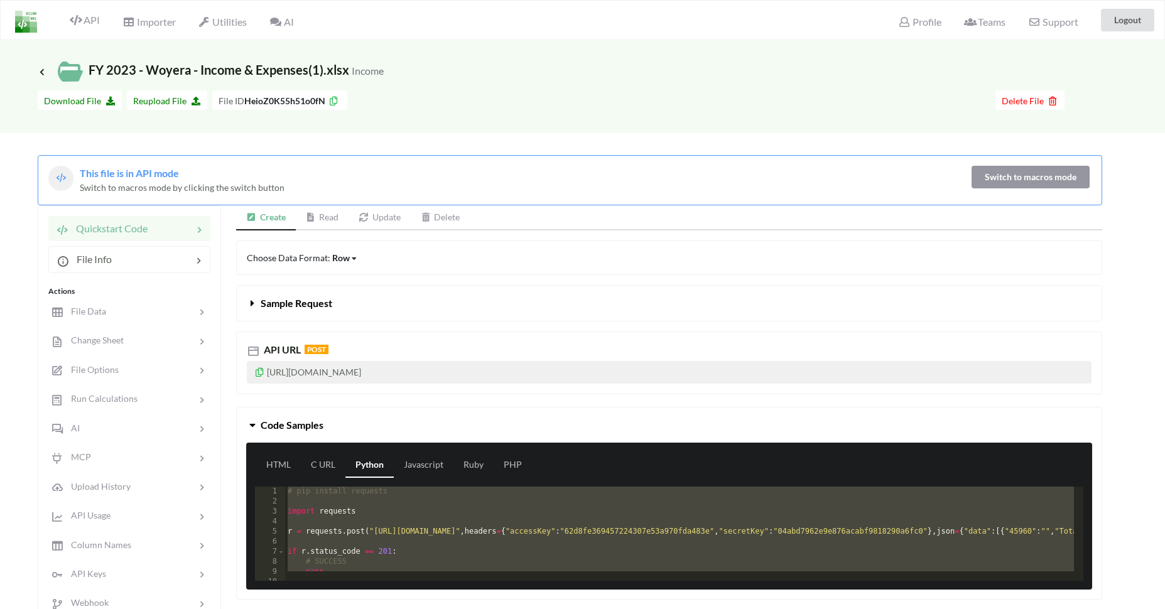
click at [465, 528] on div "# pip install requests import requests r = requests . post ( "[URL][DOMAIN_NAME…" at bounding box center [990, 539] width 1411 height 105
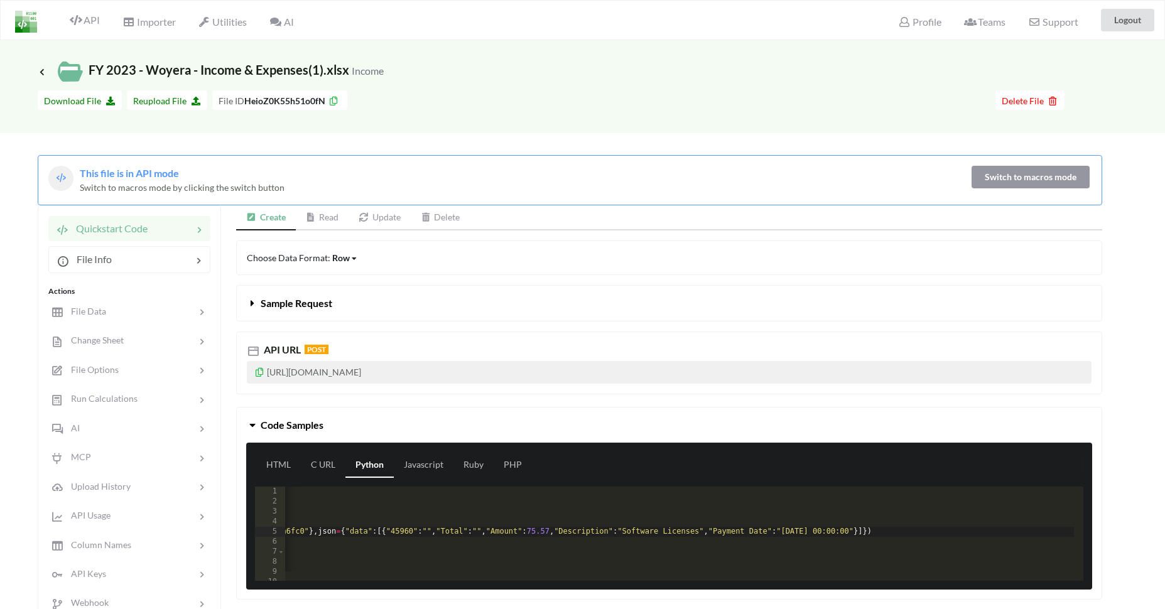
scroll to position [0, 622]
click at [345, 253] on div "Row" at bounding box center [341, 257] width 18 height 13
click at [352, 278] on span "Column Value" at bounding box center [370, 277] width 55 height 11
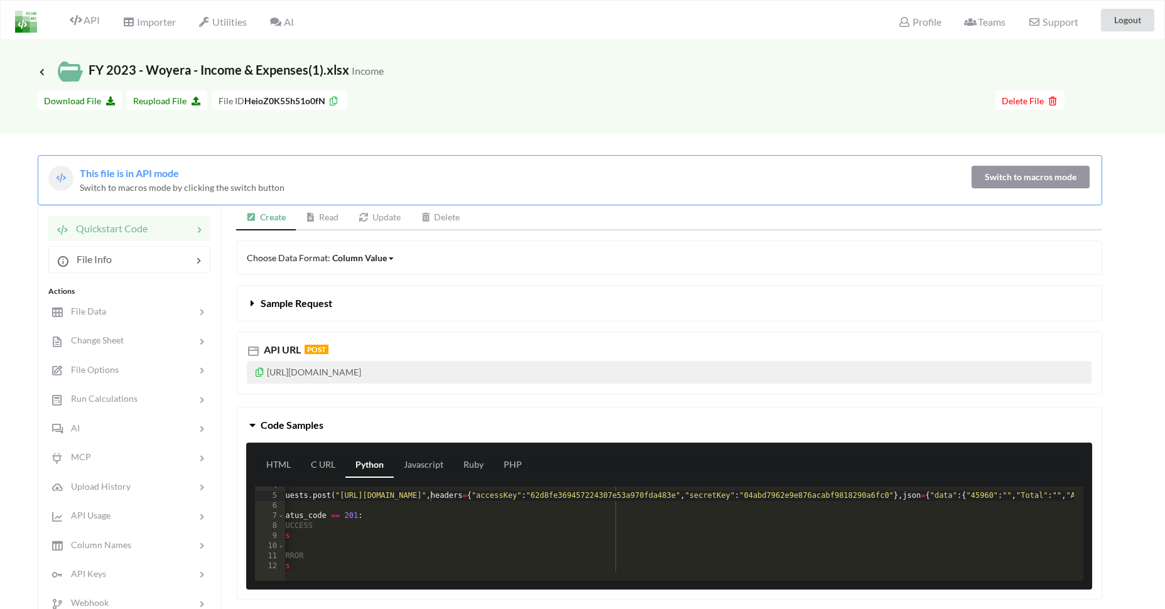
scroll to position [0, 0]
drag, startPoint x: 622, startPoint y: 495, endPoint x: 369, endPoint y: 498, distance: 253.0
click at [369, 498] on div "r = requests . post ( "[URL][DOMAIN_NAME]" , headers = { "accessKey" : "62d8fe3…" at bounding box center [986, 533] width 1402 height 105
click at [384, 520] on div "r = requests . post ( "[URL][DOMAIN_NAME]" , headers = { "accessKey" : "62d8fe3…" at bounding box center [986, 533] width 1402 height 105
drag, startPoint x: 369, startPoint y: 495, endPoint x: 732, endPoint y: 502, distance: 363.6
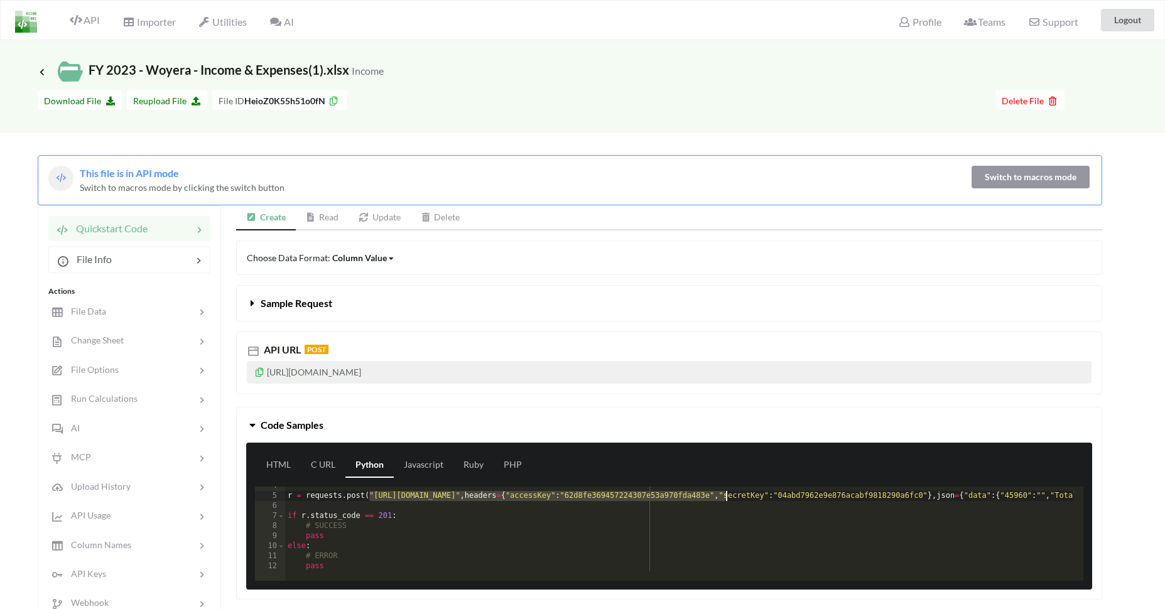
click at [728, 498] on div "r = requests . post ( "[URL][DOMAIN_NAME]" , headers = { "accessKey" : "62d8fe3…" at bounding box center [986, 533] width 1402 height 105
click at [313, 208] on link "Read" at bounding box center [322, 217] width 53 height 25
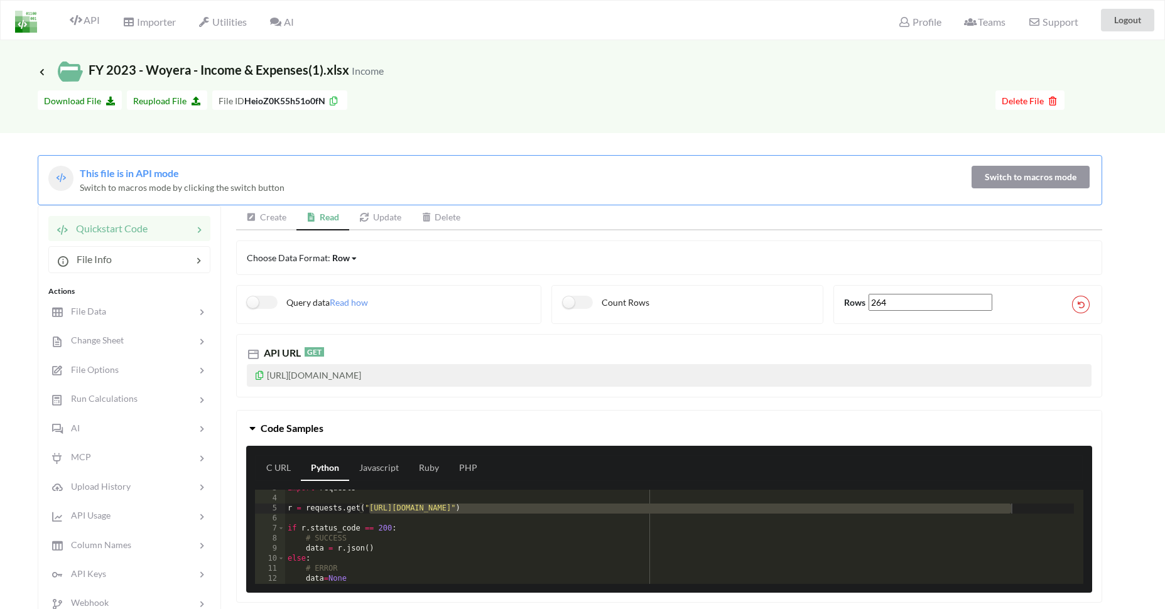
scroll to position [26, 0]
click at [256, 377] on icon at bounding box center [259, 373] width 11 height 9
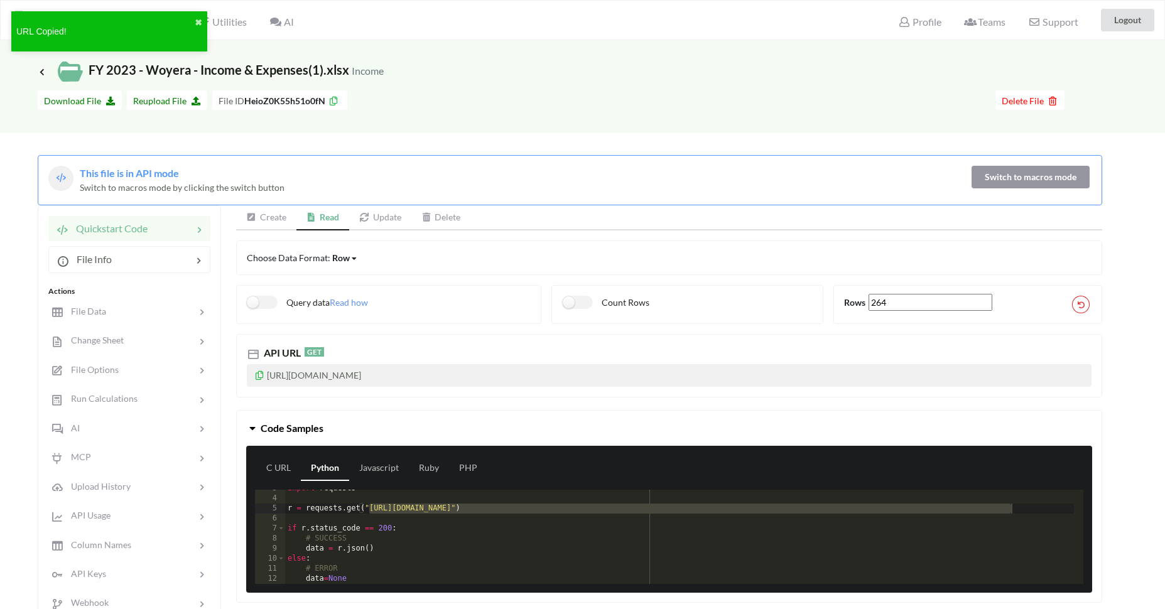
click at [610, 511] on div "import requests r = requests . get ( "[URL][DOMAIN_NAME]" ) if r . status_code …" at bounding box center [679, 540] width 789 height 114
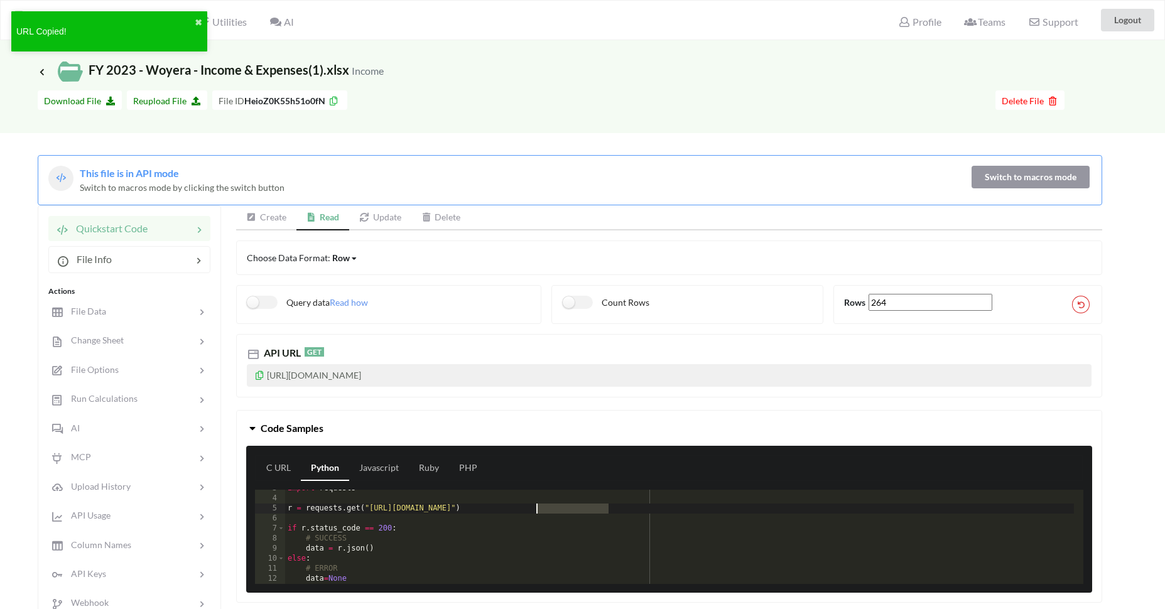
drag, startPoint x: 610, startPoint y: 509, endPoint x: 537, endPoint y: 510, distance: 72.8
click at [537, 510] on div "import requests r = requests . get ( "[URL][DOMAIN_NAME]" ) if r . status_code …" at bounding box center [679, 540] width 789 height 114
